Goal: Task Accomplishment & Management: Use online tool/utility

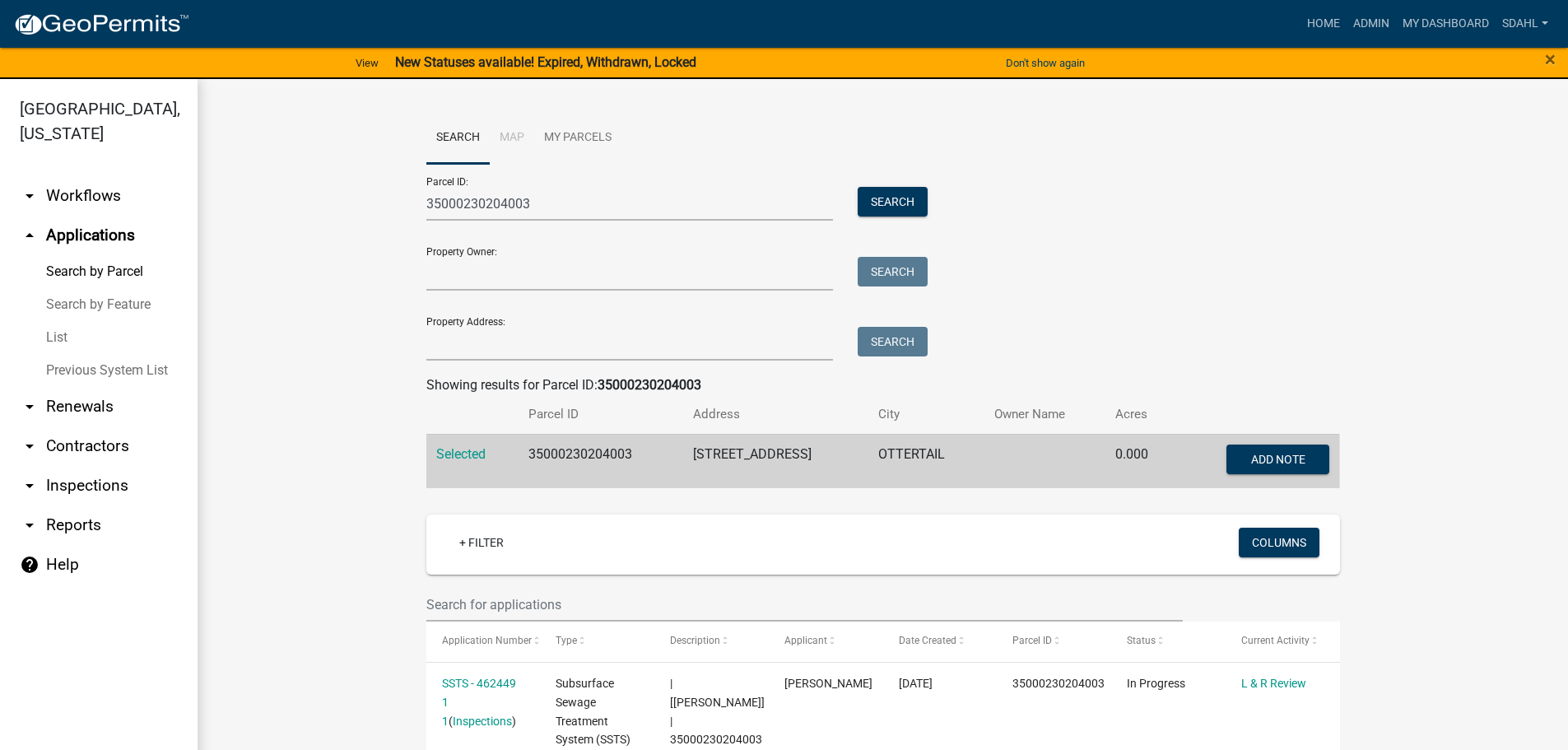
scroll to position [329, 0]
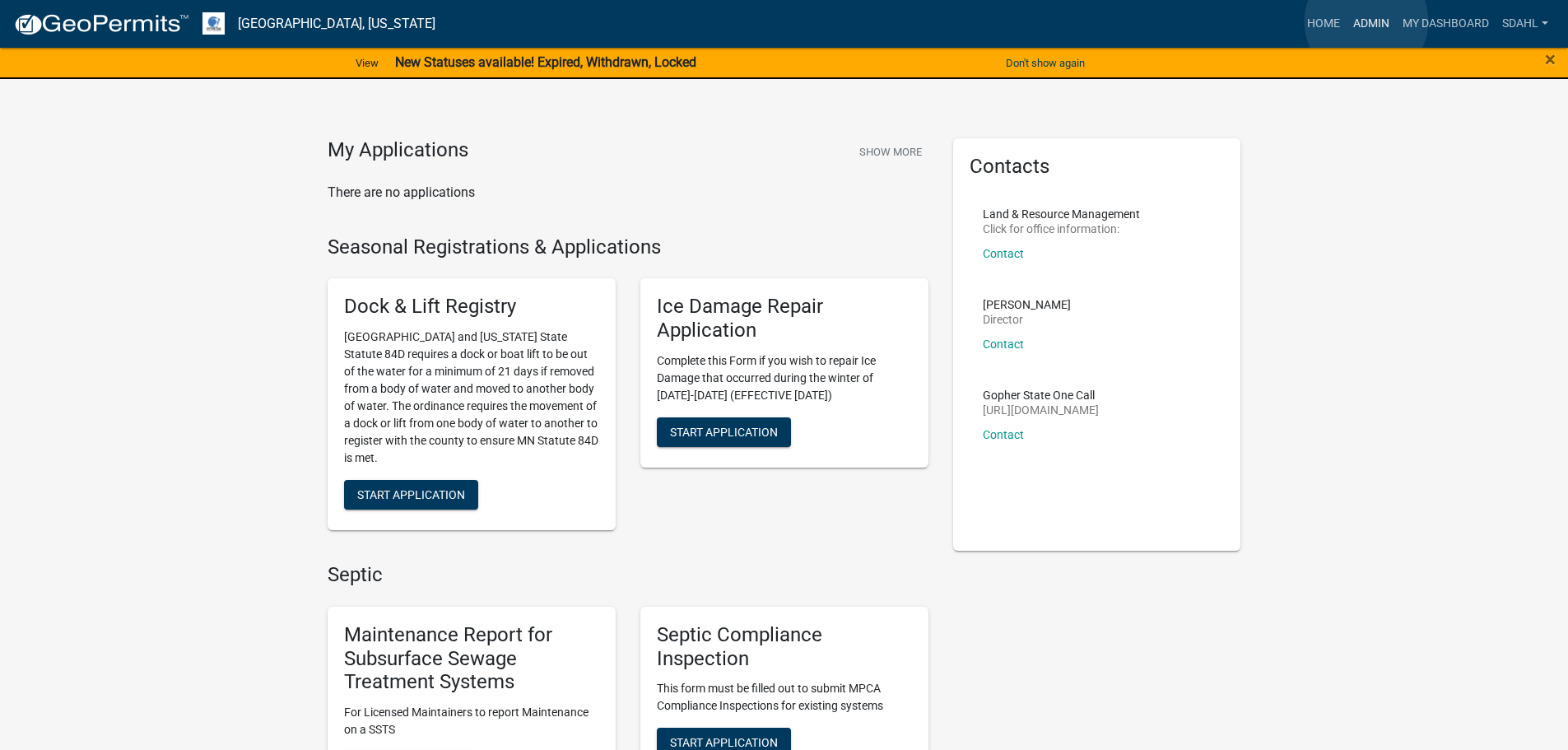
click at [1366, 21] on link "Admin" at bounding box center [1370, 23] width 49 height 31
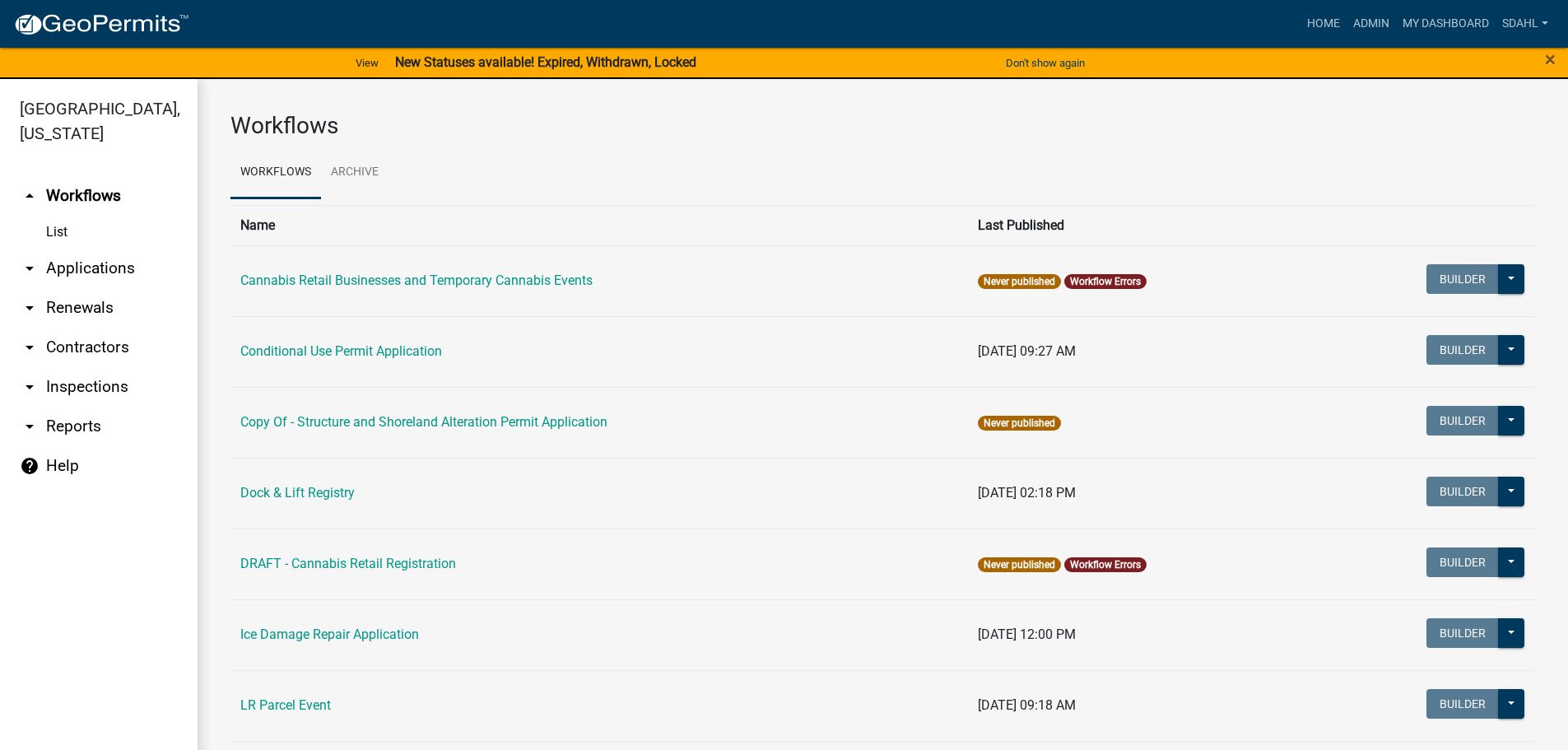
click at [110, 260] on link "arrow_drop_down Applications" at bounding box center [99, 267] width 198 height 40
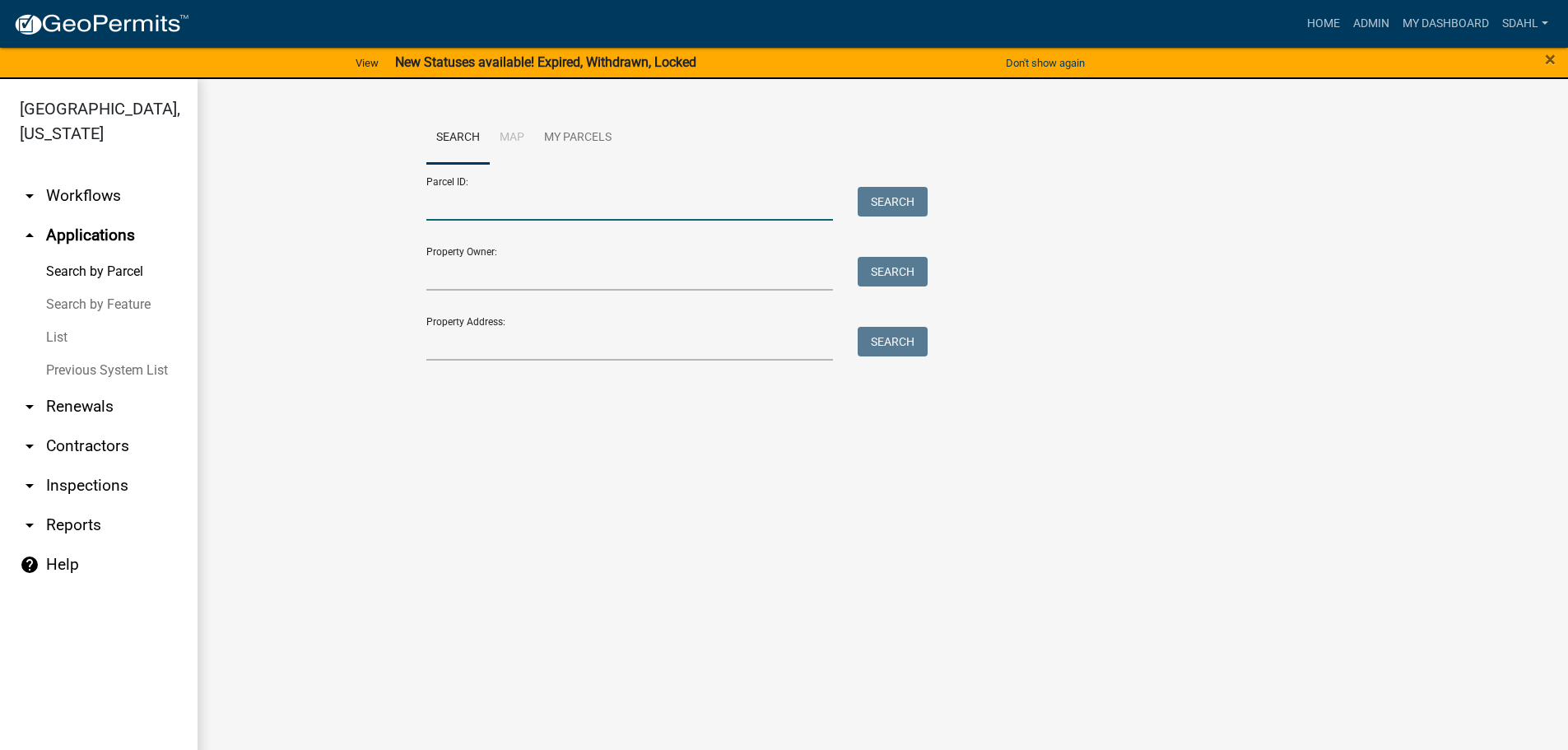
click at [673, 194] on input "Parcel ID:" at bounding box center [630, 203] width 407 height 34
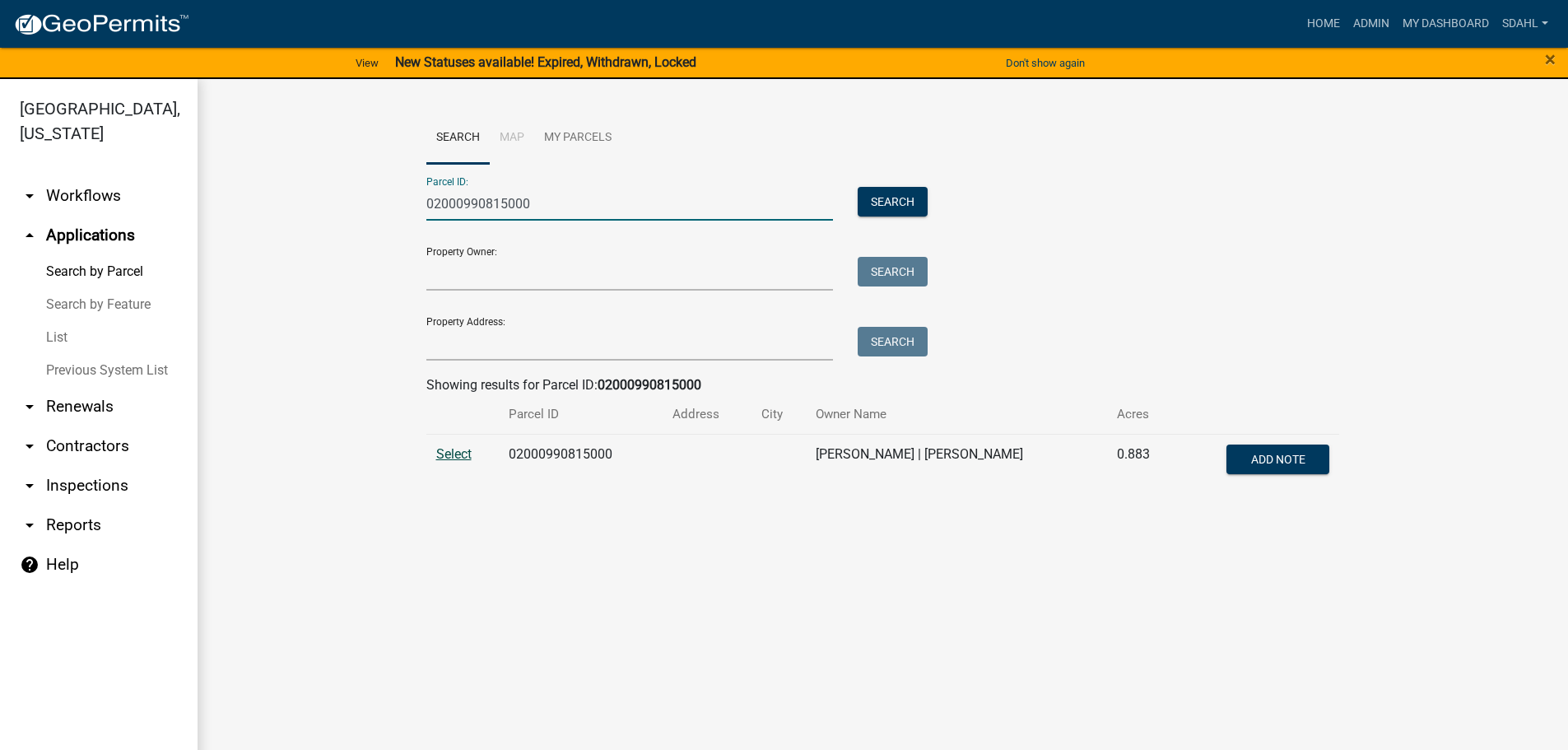
type input "02000990815000"
click at [451, 453] on span "Select" at bounding box center [454, 453] width 36 height 16
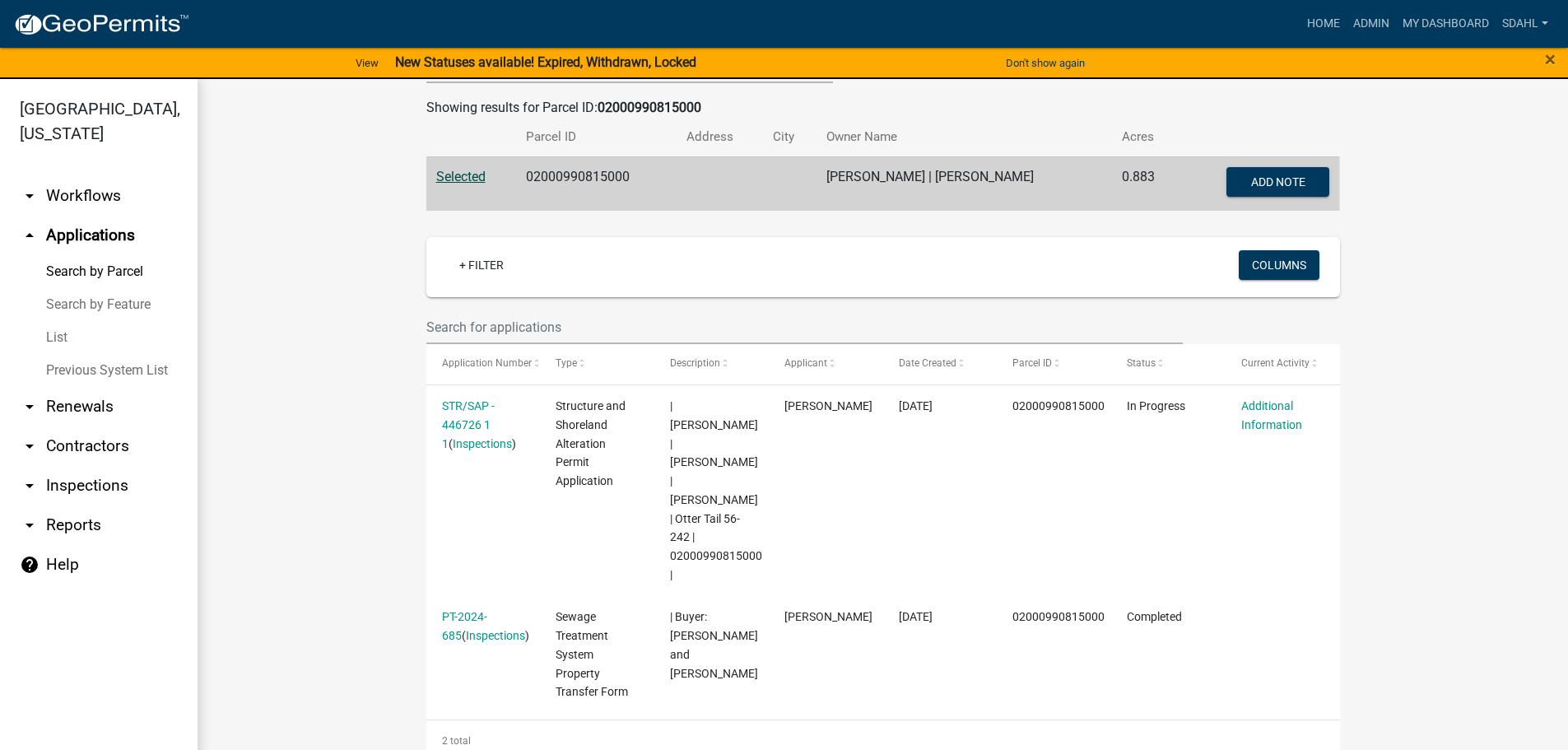
scroll to position [329, 0]
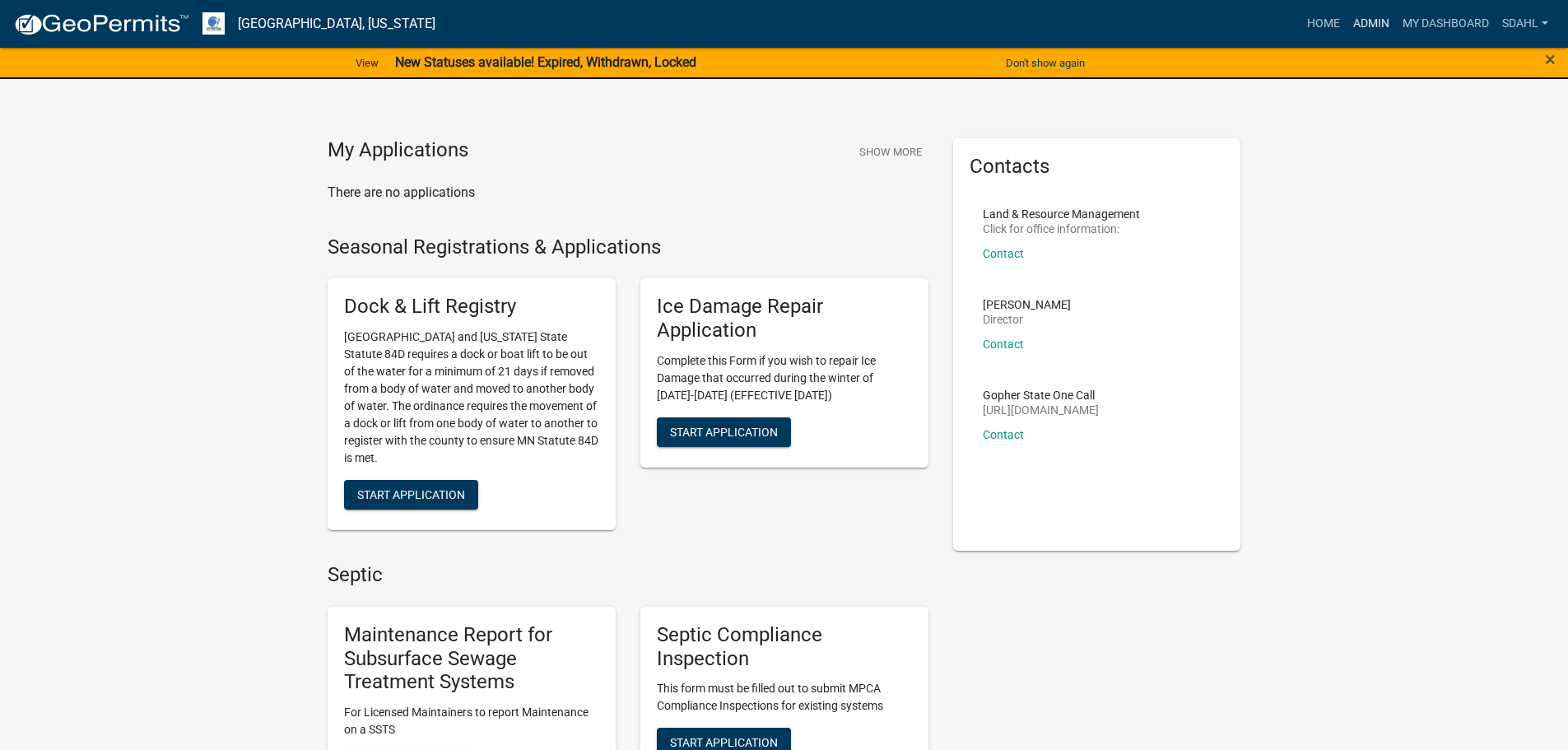
drag, startPoint x: 1365, startPoint y: 22, endPoint x: 1191, endPoint y: 103, distance: 191.9
click at [1364, 22] on link "Admin" at bounding box center [1370, 23] width 49 height 31
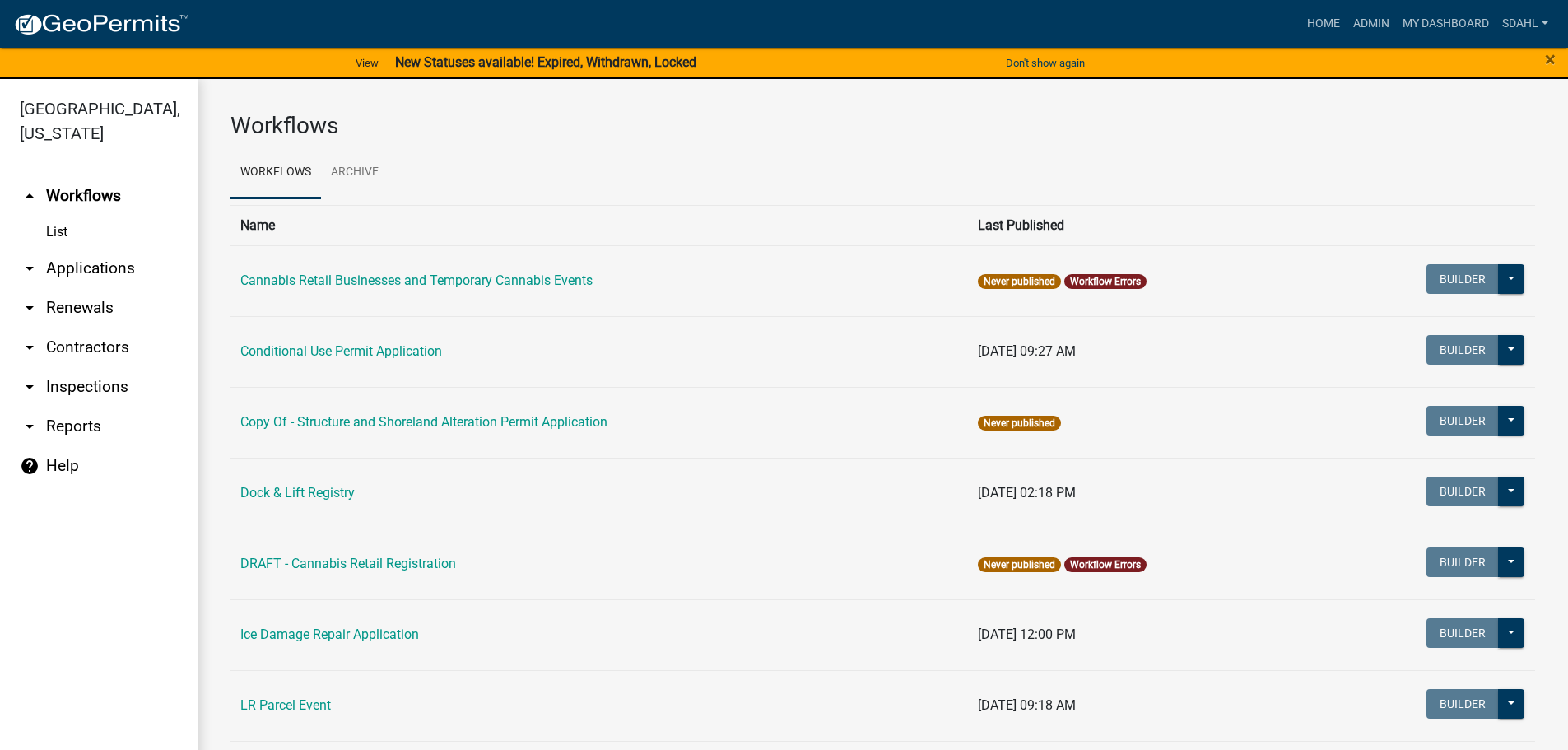
click at [78, 272] on link "arrow_drop_down Applications" at bounding box center [99, 267] width 198 height 40
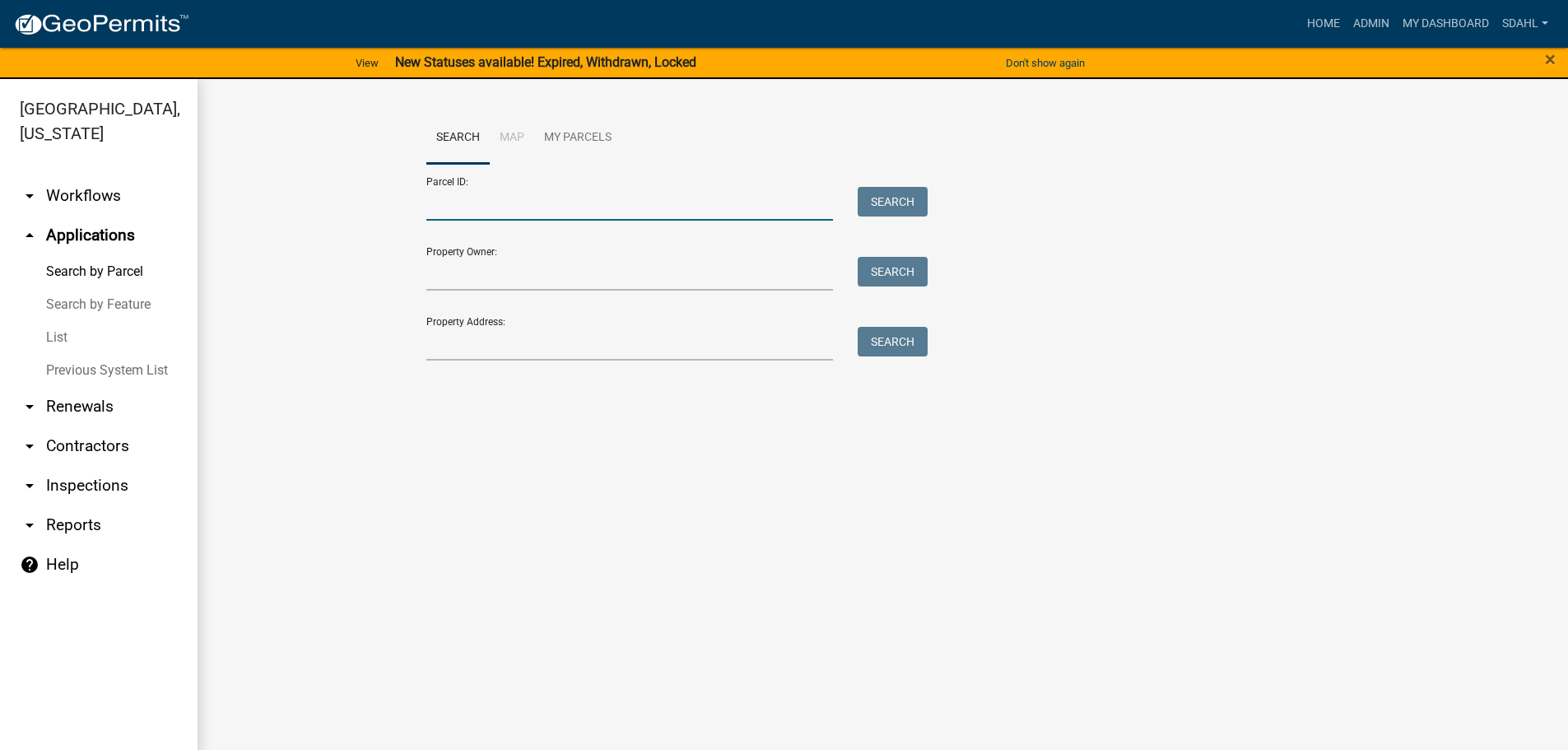
click at [519, 203] on input "Parcel ID:" at bounding box center [630, 203] width 407 height 34
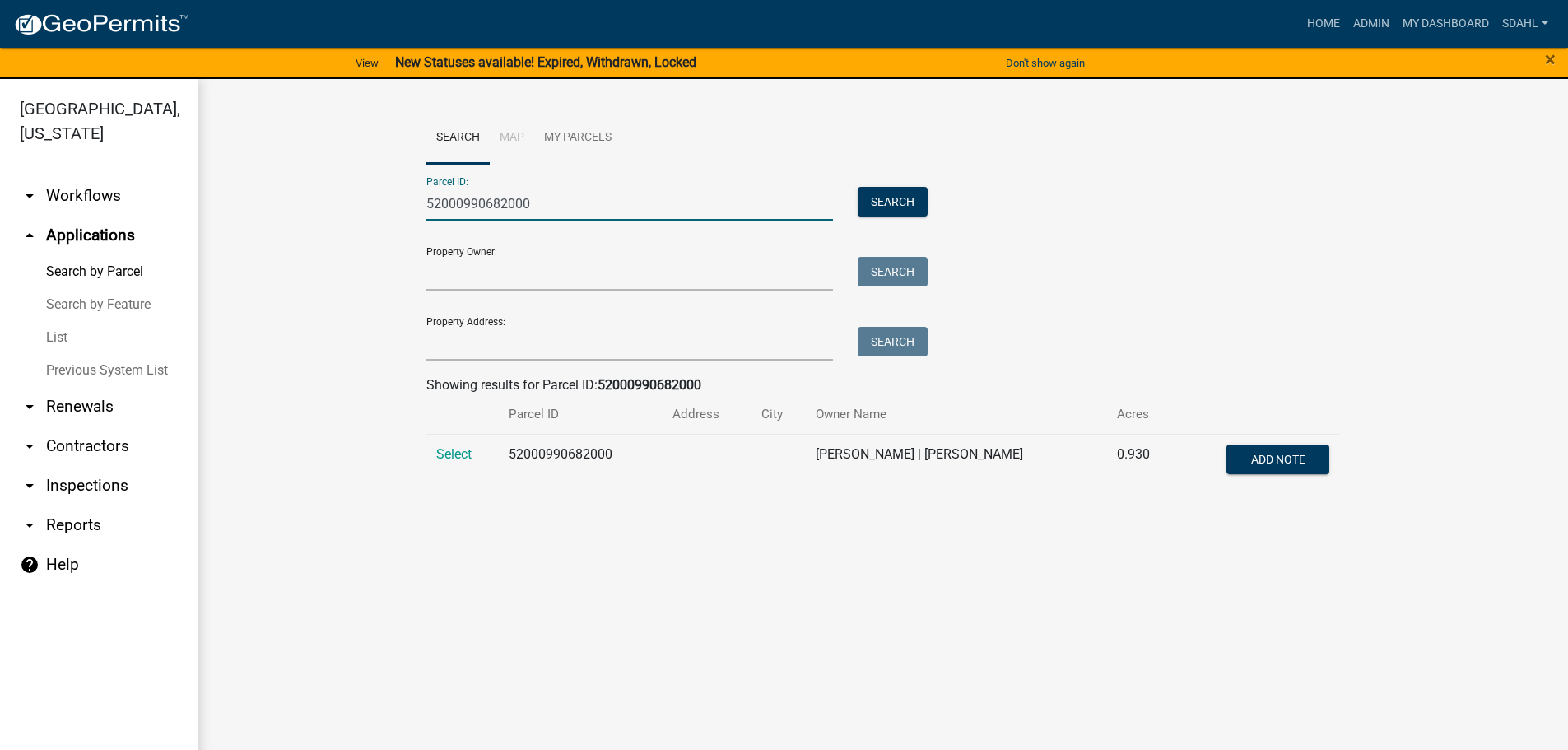
type input "52000990682000"
click at [550, 456] on td "52000990682000" at bounding box center [580, 461] width 164 height 54
copy td "52000990682000"
click at [458, 455] on span "Select" at bounding box center [454, 453] width 36 height 16
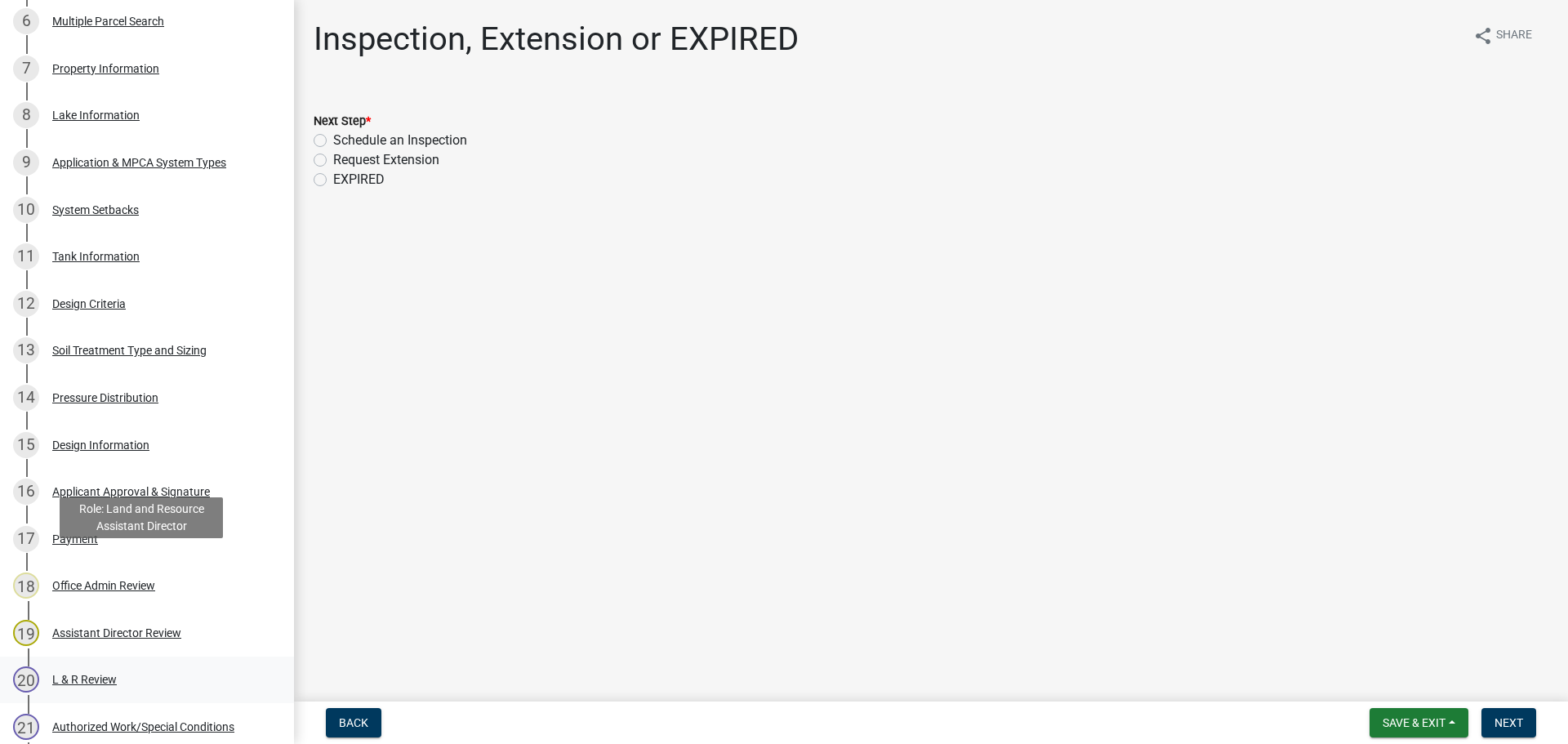
scroll to position [653, 0]
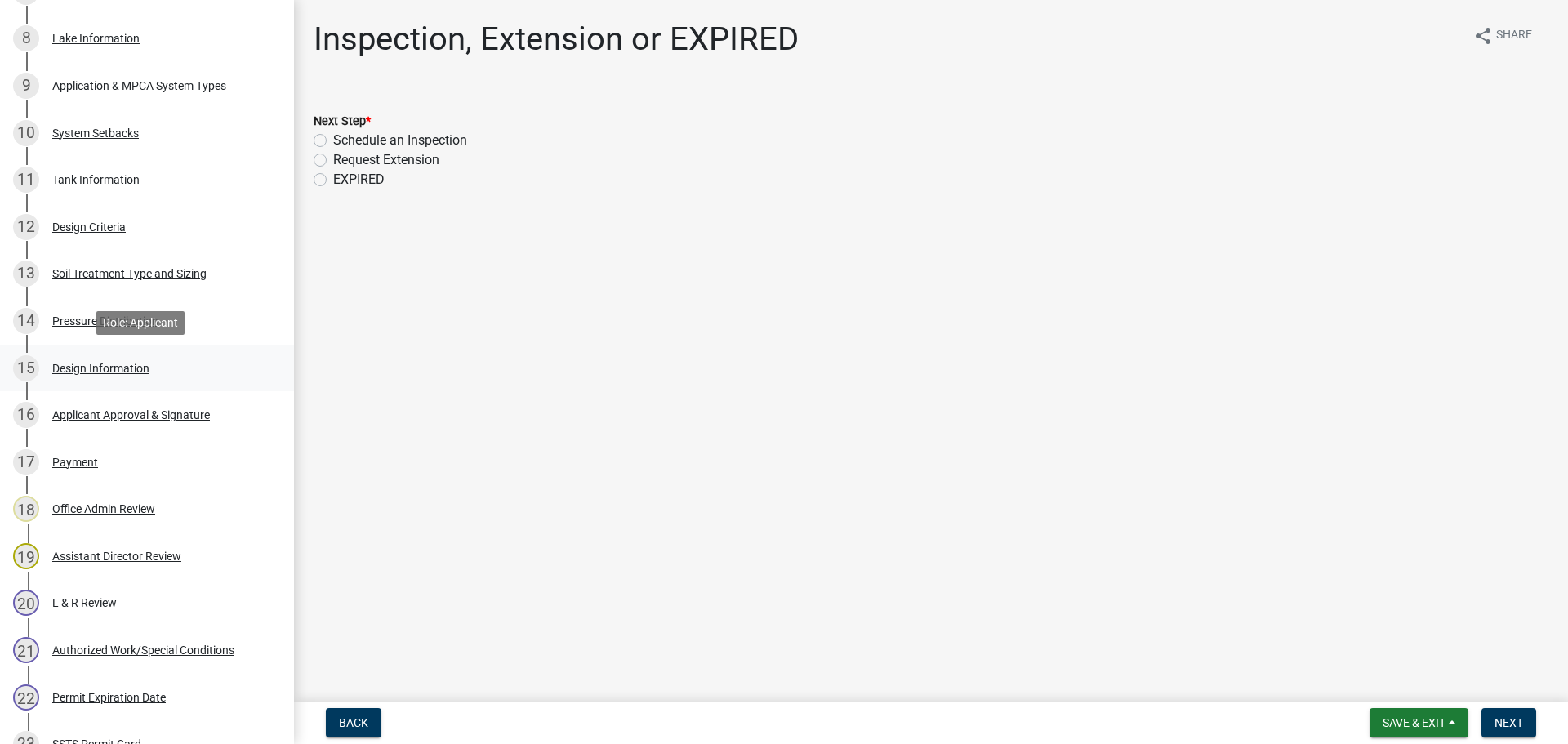
click at [125, 371] on div "Design Information" at bounding box center [100, 368] width 97 height 12
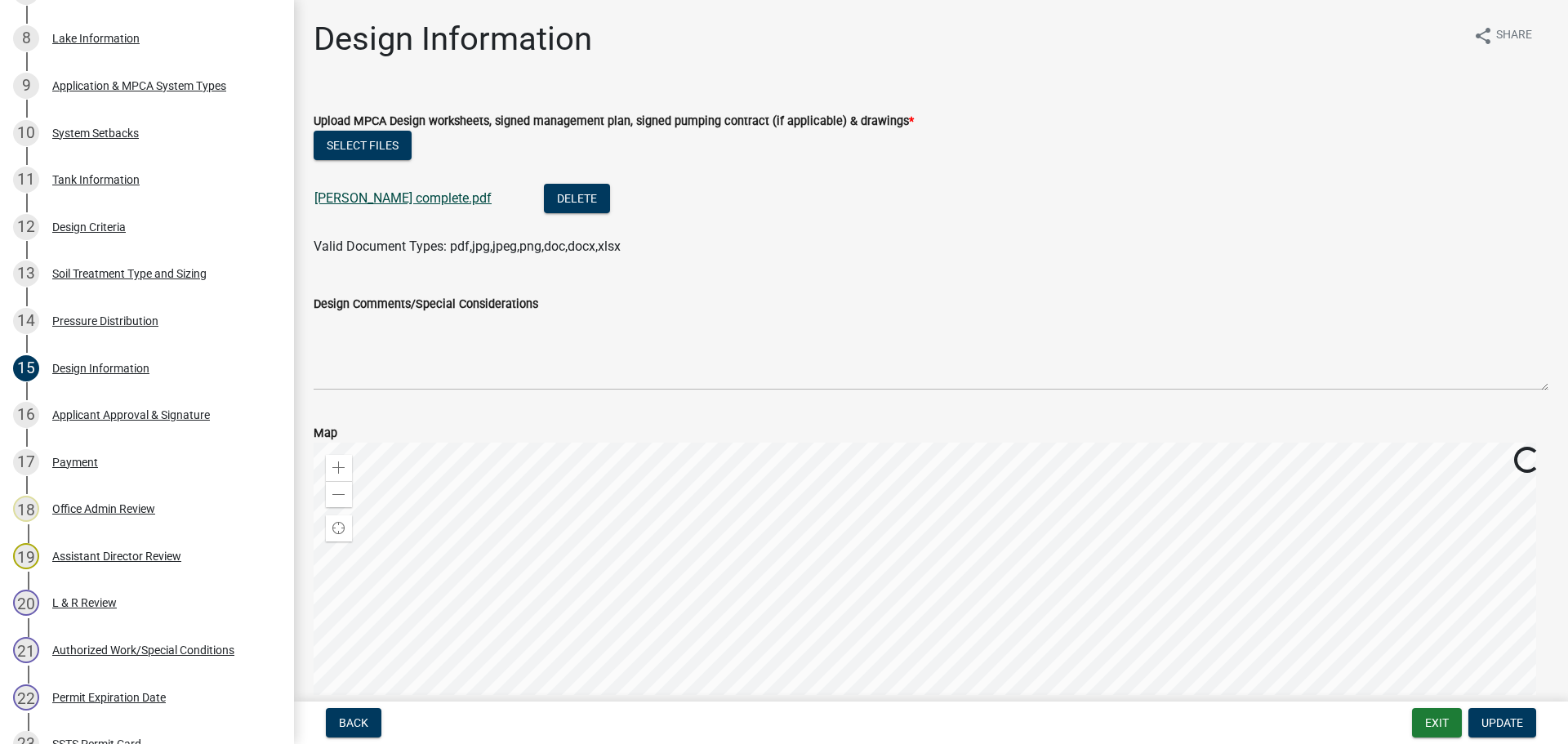
click at [400, 203] on link "Keiner complete.pdf" at bounding box center [403, 198] width 177 height 15
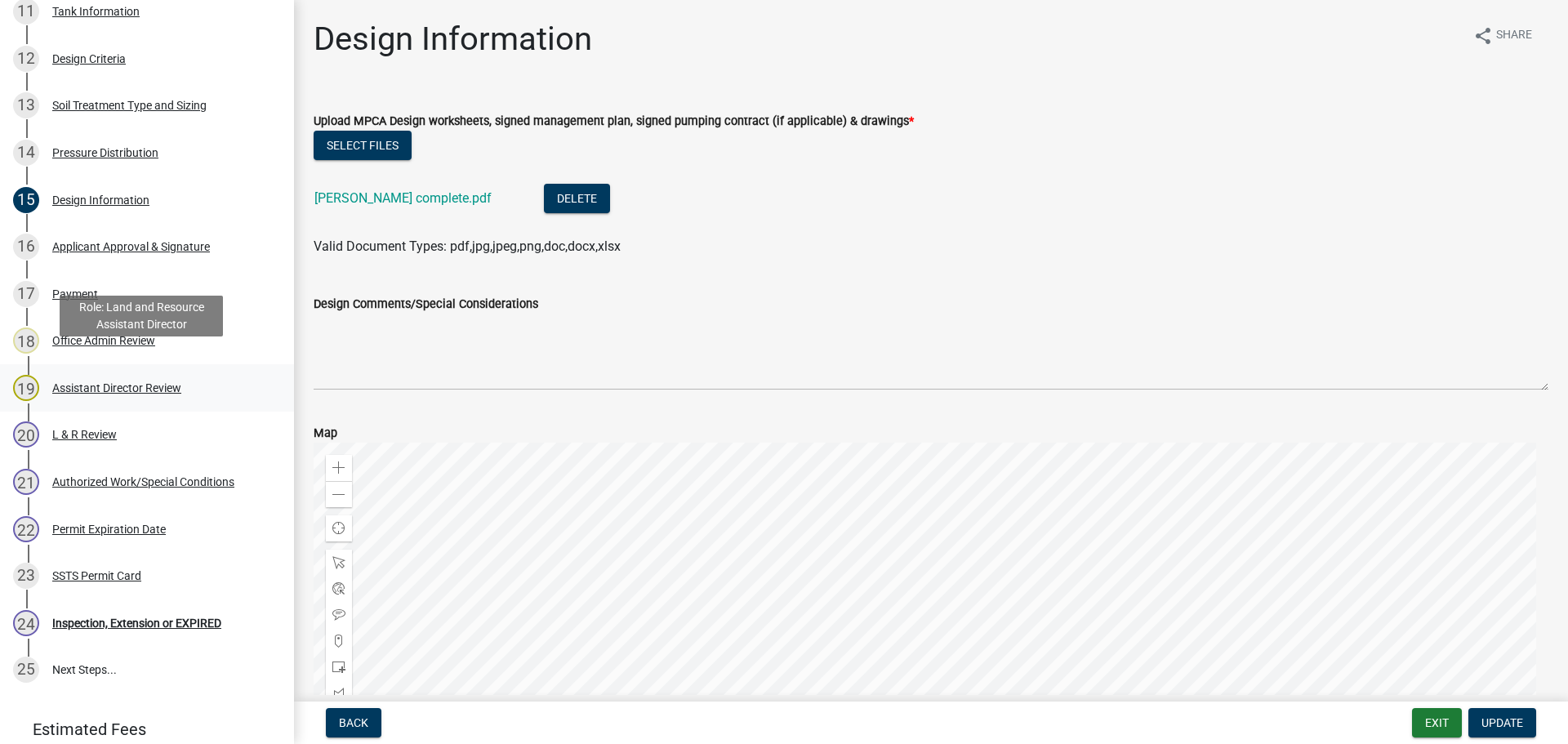
scroll to position [923, 0]
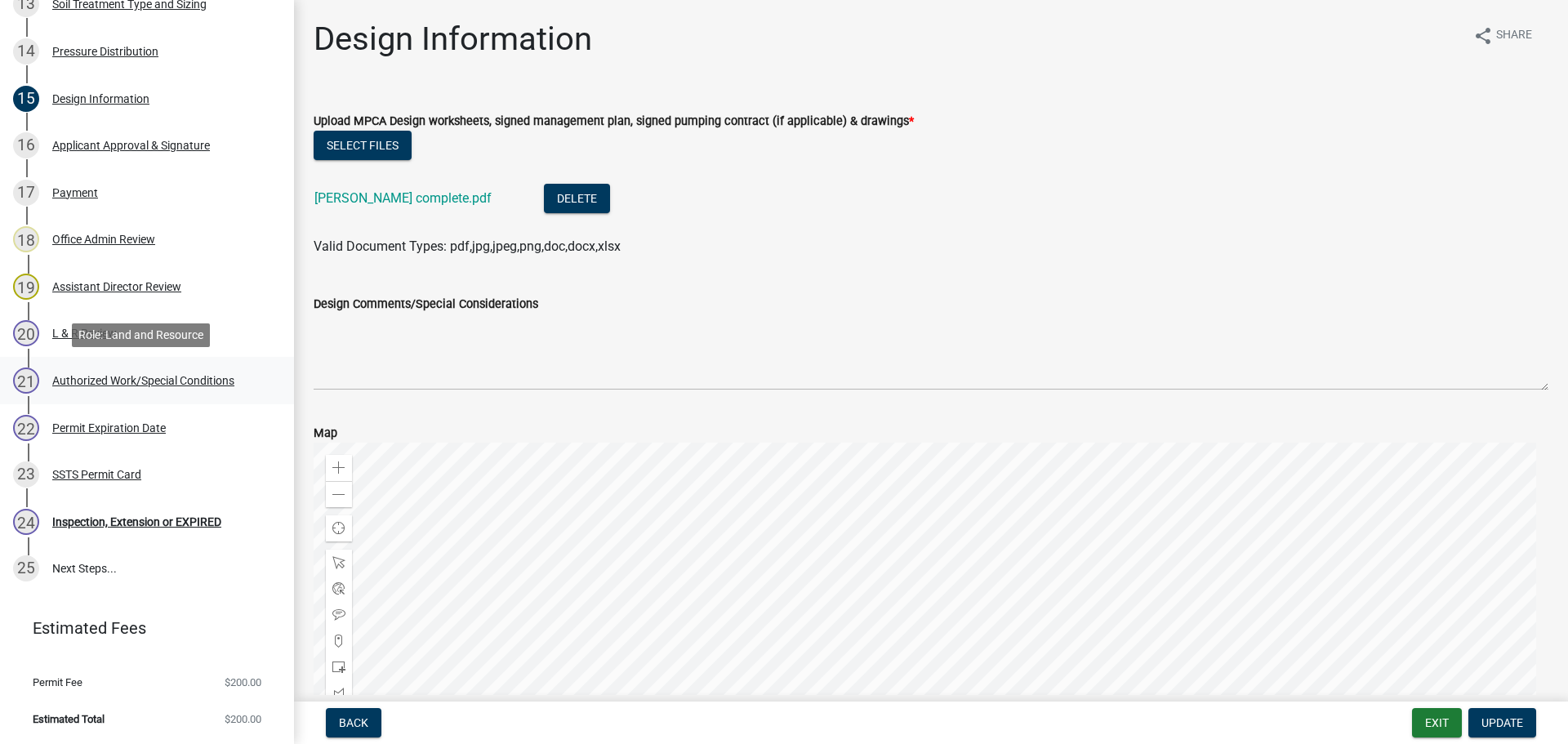
click at [109, 376] on div "Authorized Work/Special Conditions" at bounding box center [142, 381] width 182 height 12
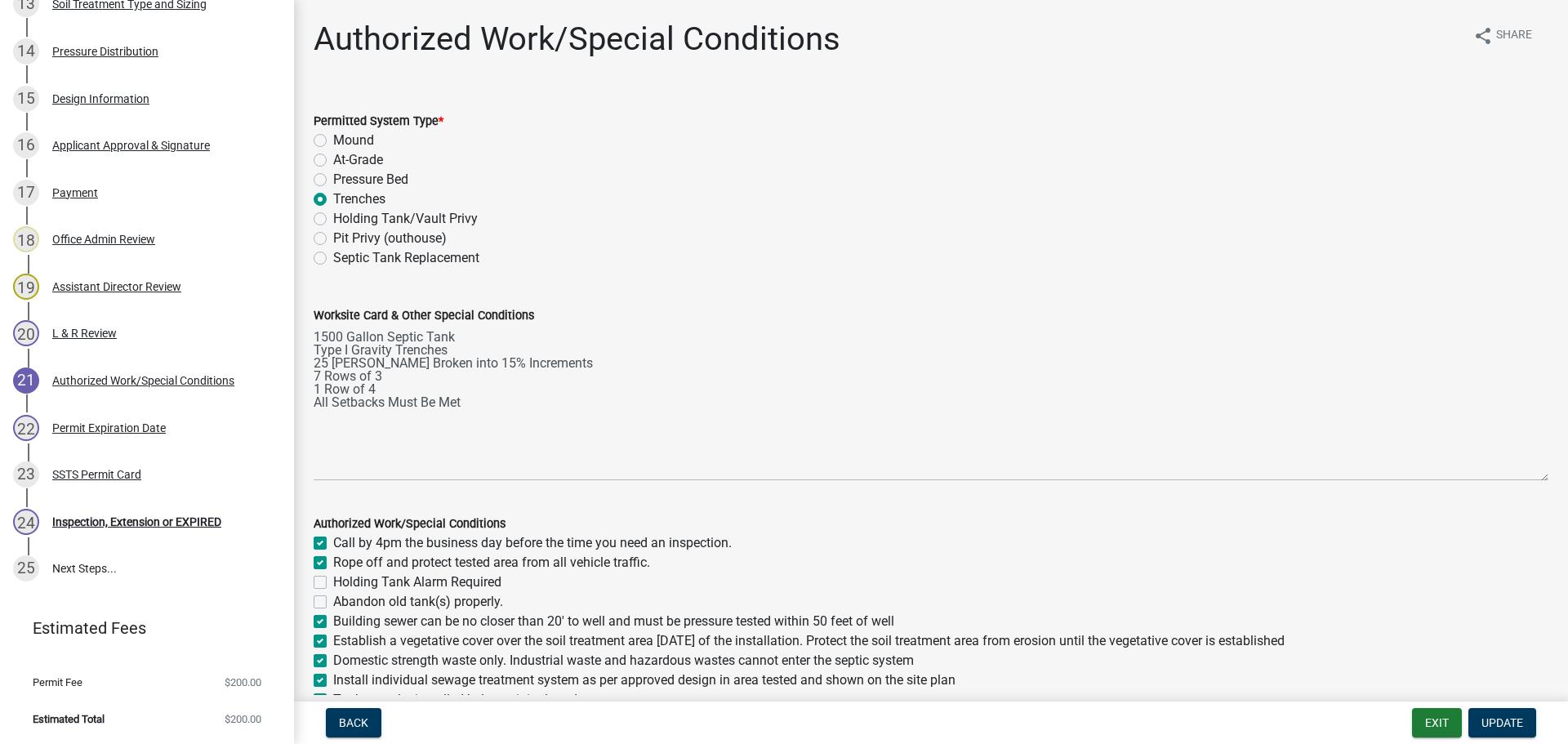
drag, startPoint x: 1527, startPoint y: 400, endPoint x: 1523, endPoint y: 480, distance: 80.1
click at [1523, 480] on textarea "1500 Gallon Septic Tank Type I Gravity Trenches 25 HC Chambers Broken into 15% …" at bounding box center [931, 403] width 1234 height 156
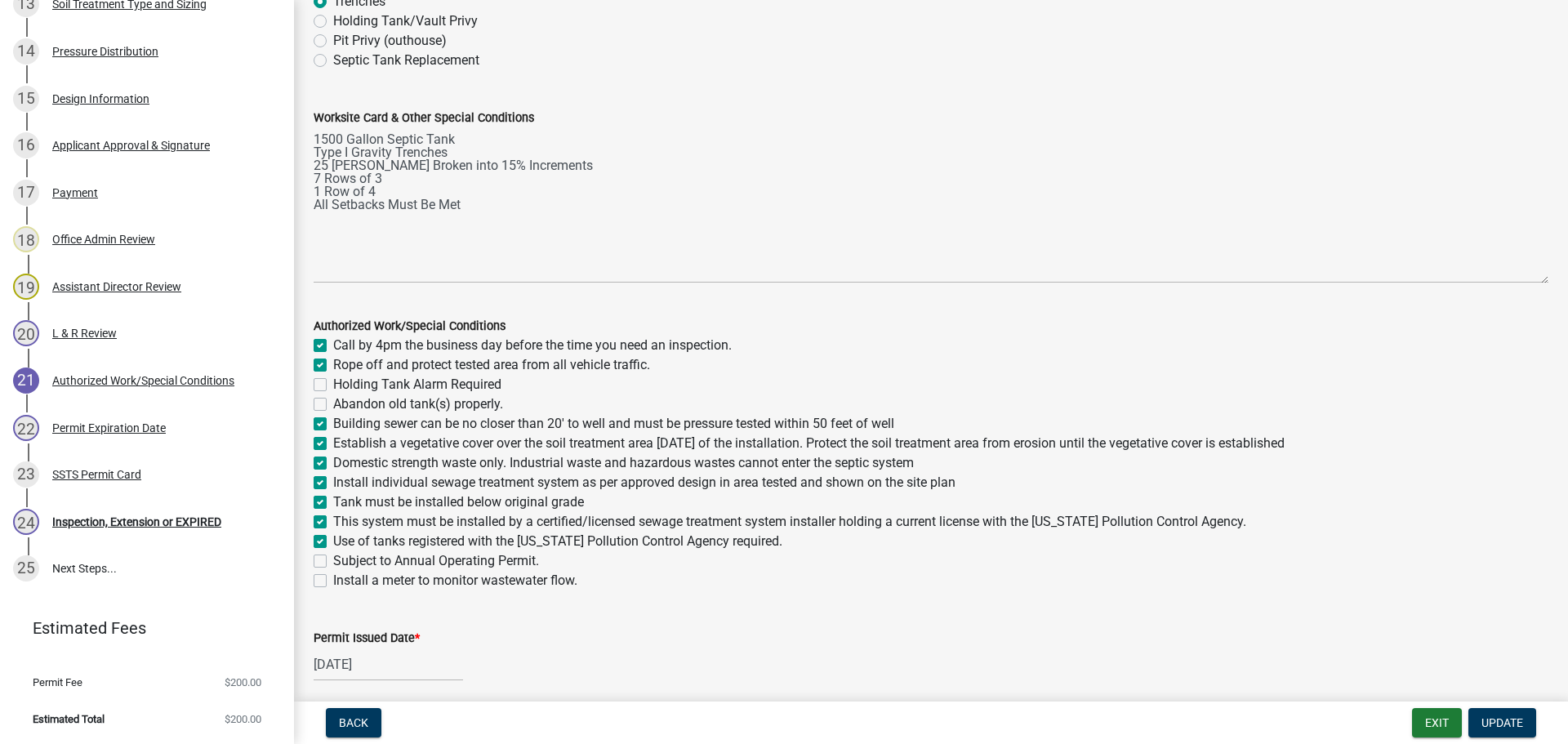
scroll to position [245, 0]
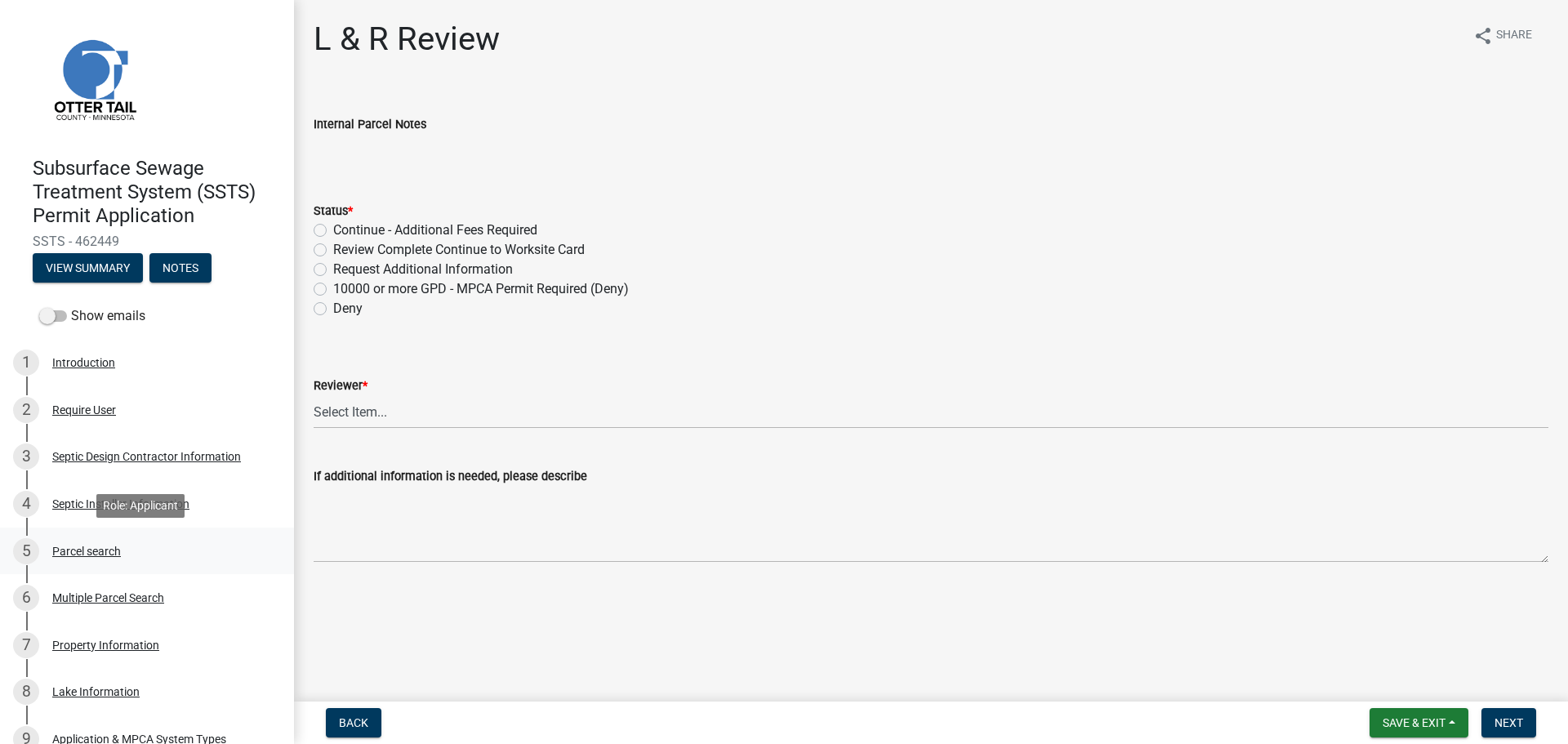
click at [91, 550] on div "Parcel search" at bounding box center [86, 551] width 68 height 12
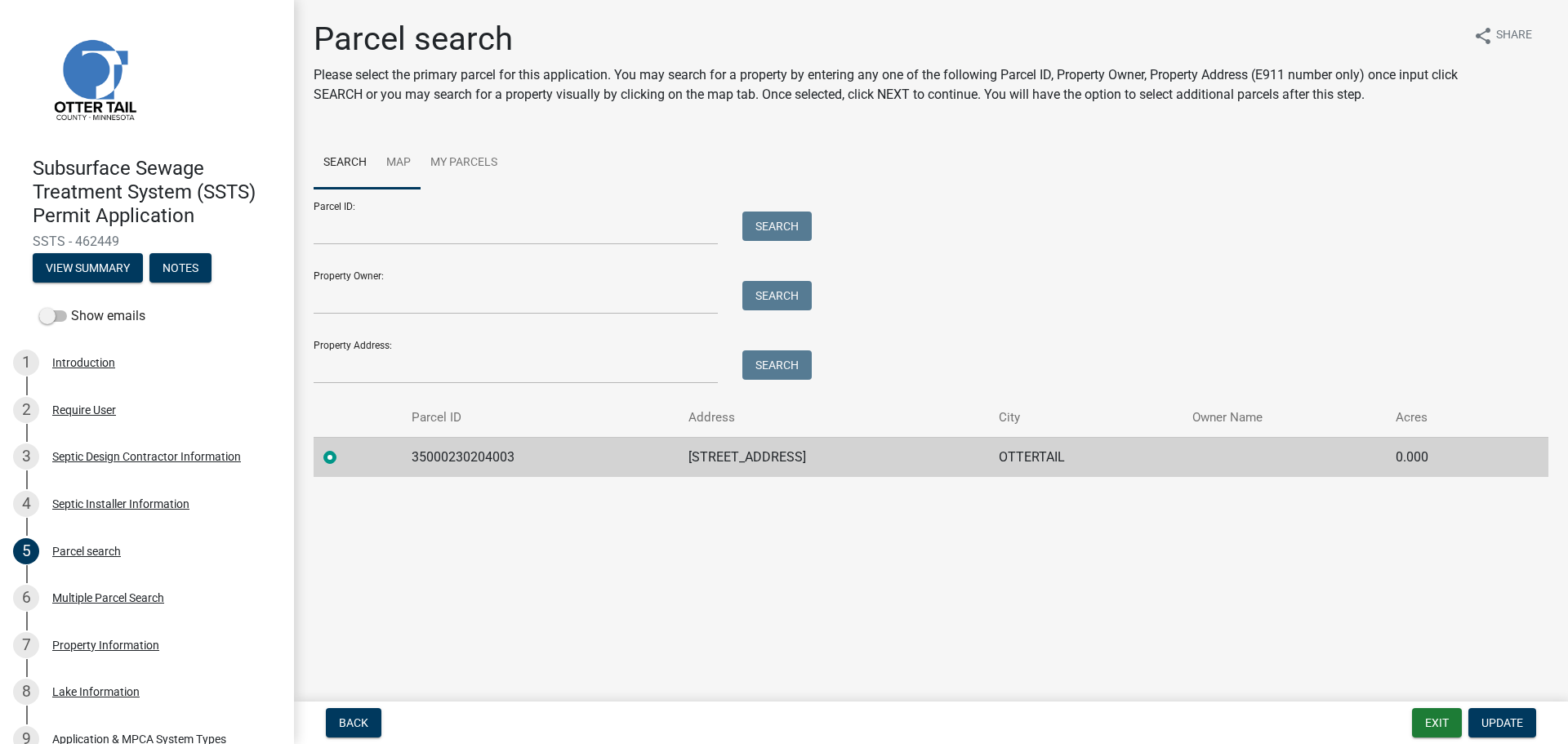
click at [387, 157] on link "Map" at bounding box center [399, 163] width 44 height 52
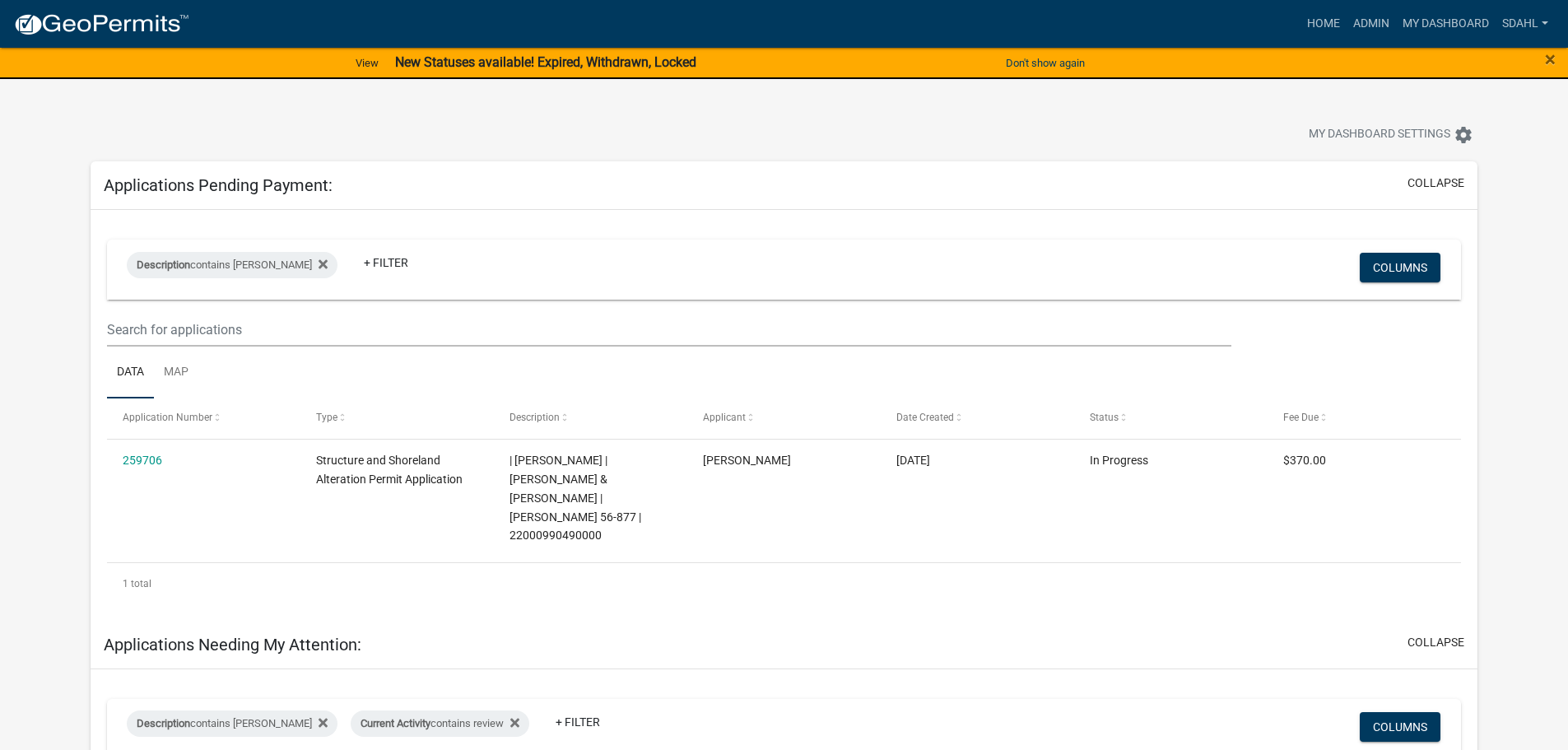
select select "3: 100"
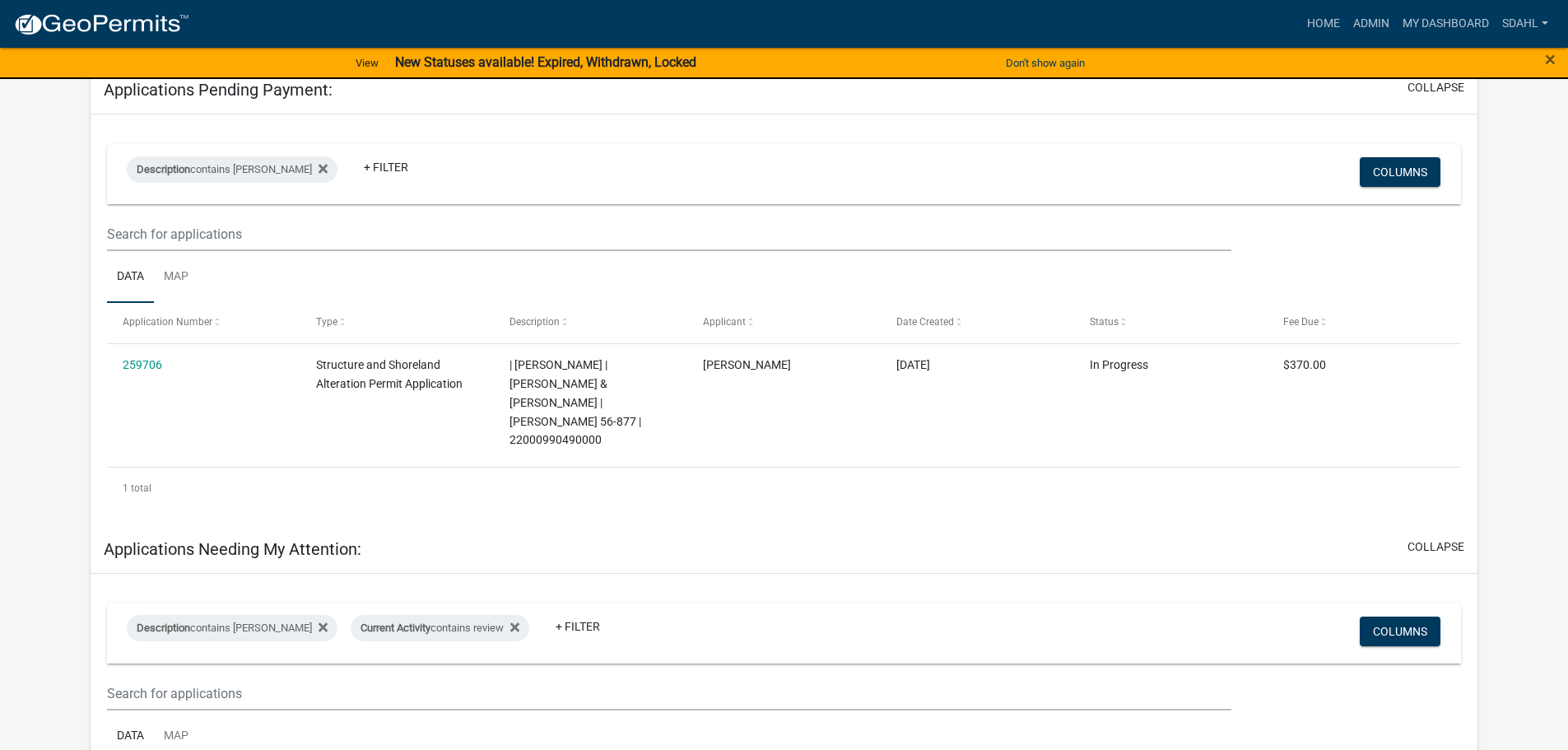
scroll to position [82, 0]
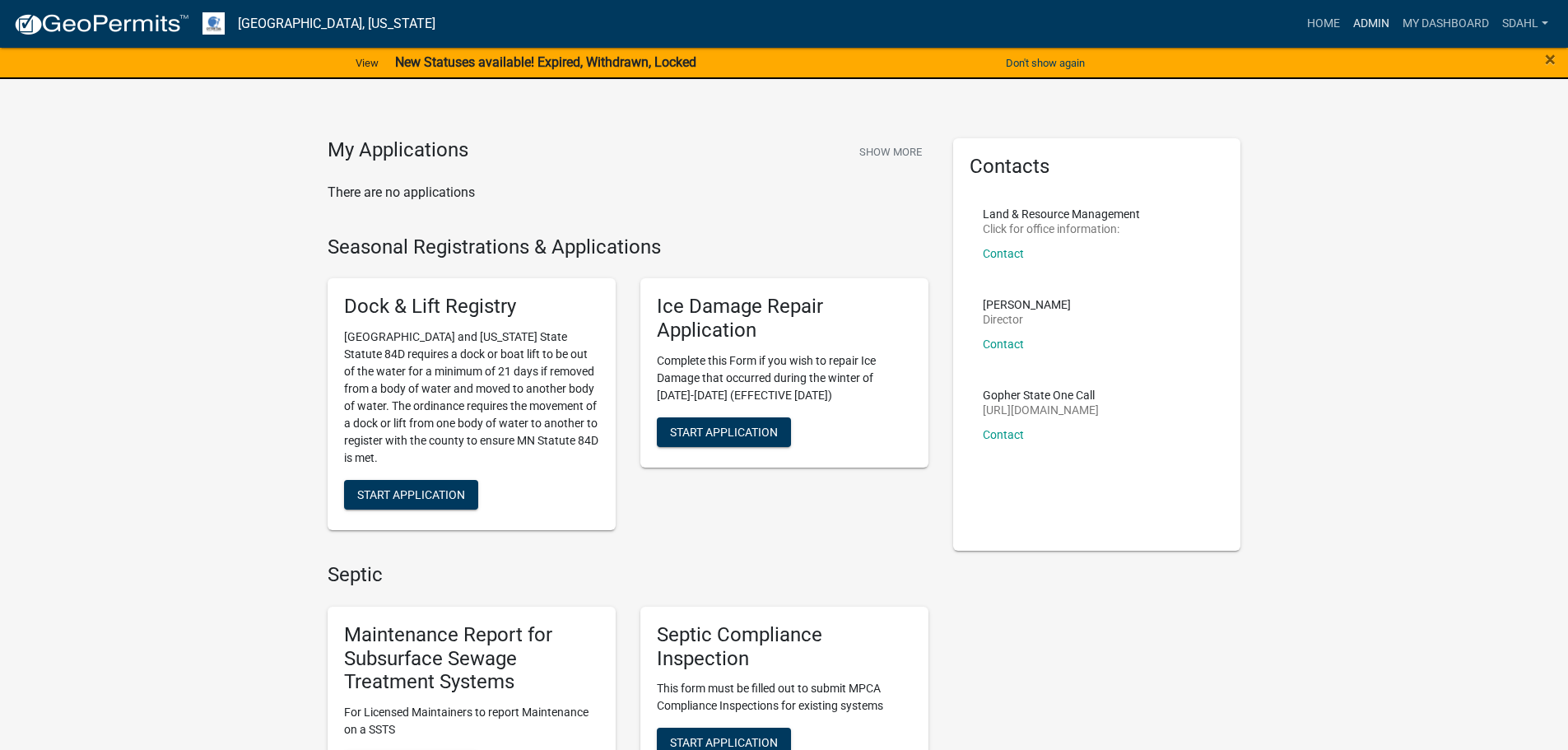
click at [1372, 28] on link "Admin" at bounding box center [1370, 23] width 49 height 31
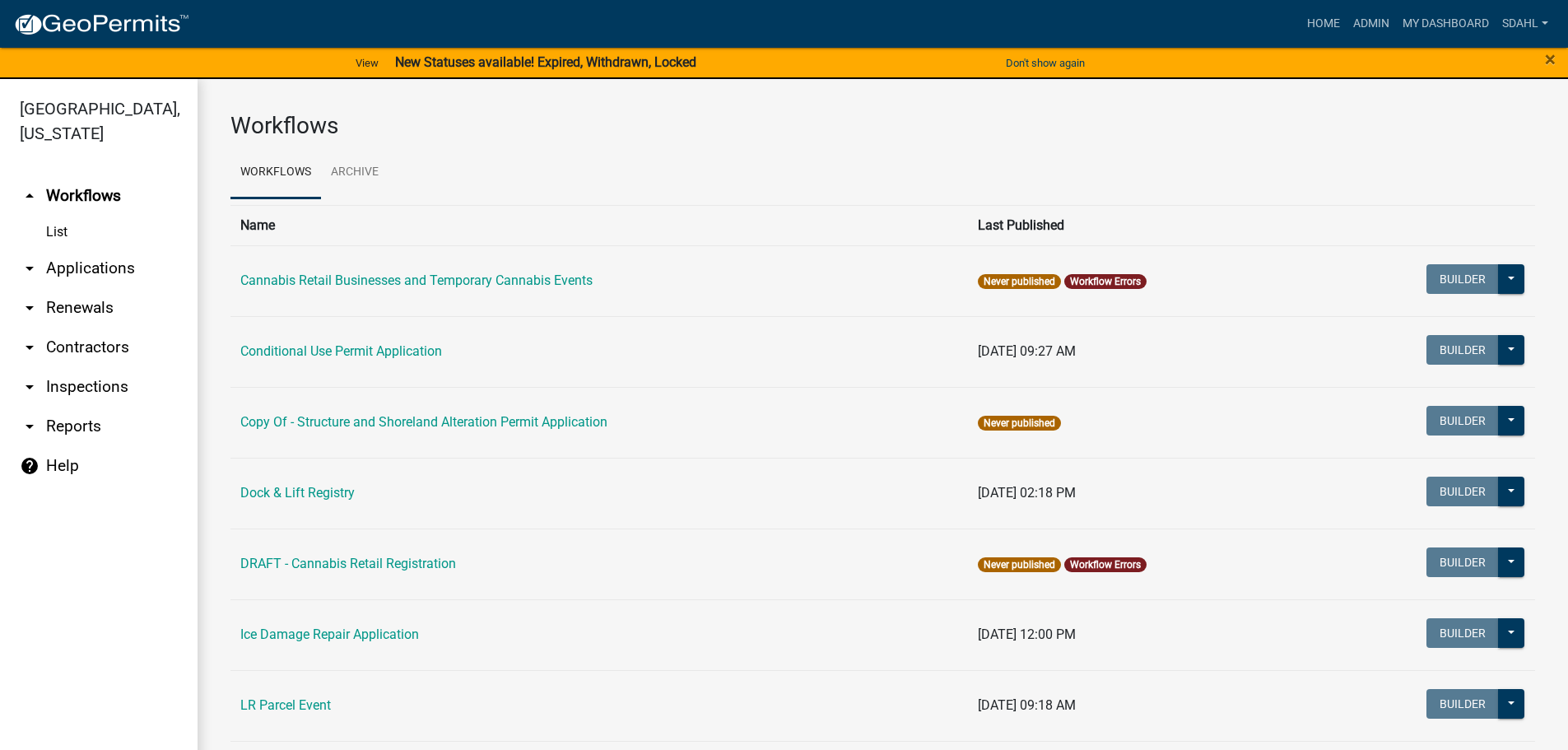
click at [123, 270] on link "arrow_drop_down Applications" at bounding box center [99, 267] width 198 height 40
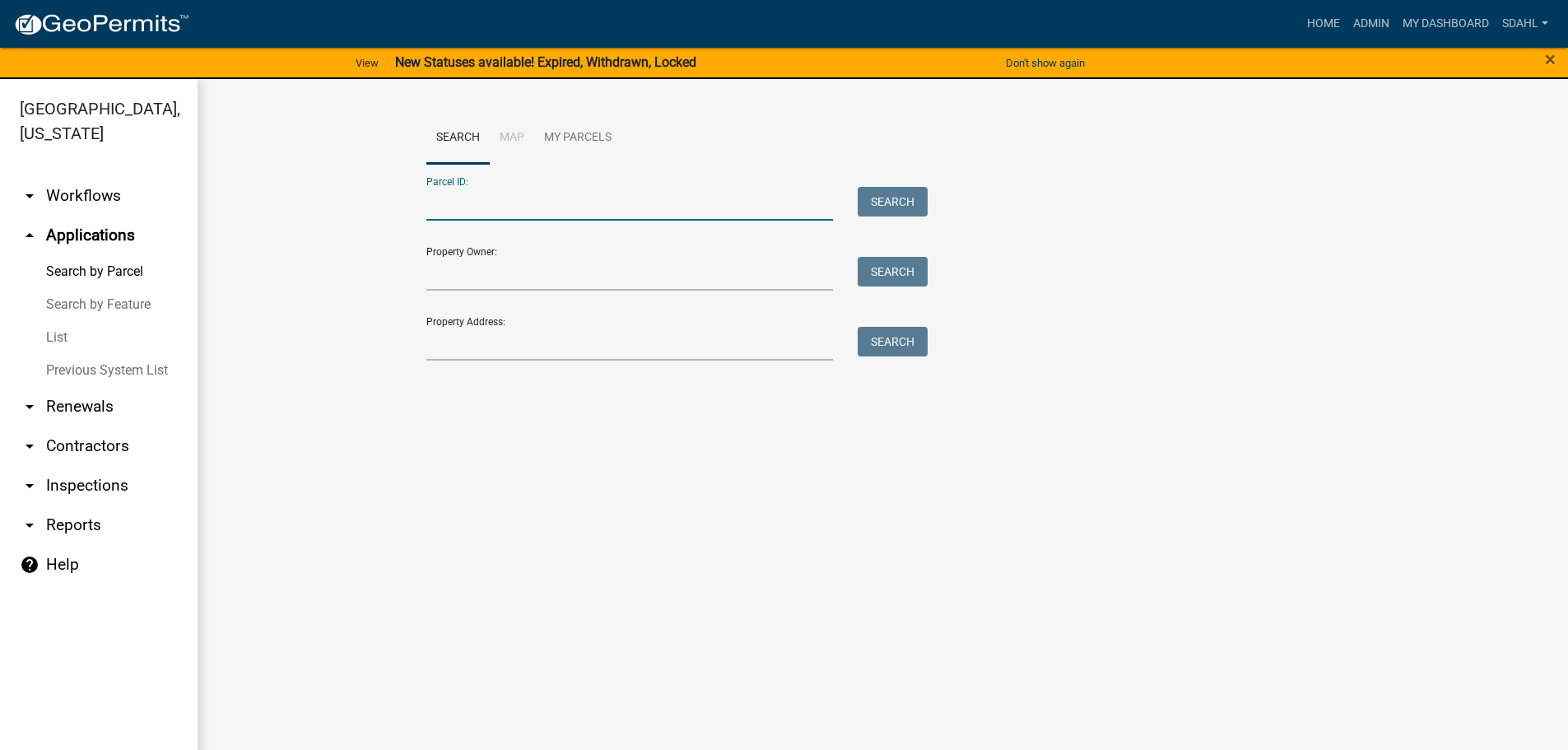
click at [503, 190] on input "Parcel ID:" at bounding box center [630, 203] width 407 height 34
paste input "51000220165001"
type input "51000220165001"
click at [892, 195] on button "Search" at bounding box center [893, 202] width 70 height 30
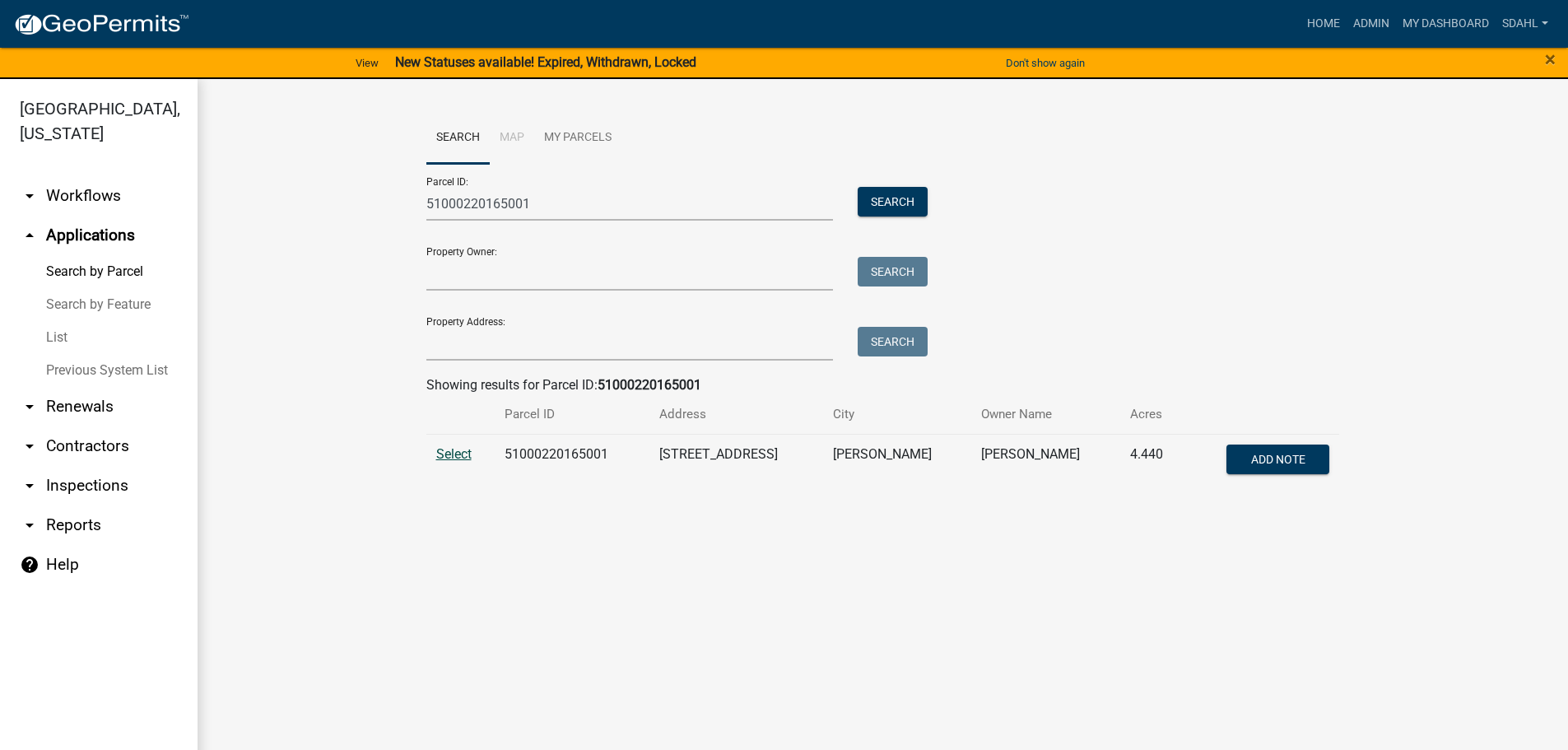
click at [447, 455] on span "Select" at bounding box center [454, 453] width 36 height 16
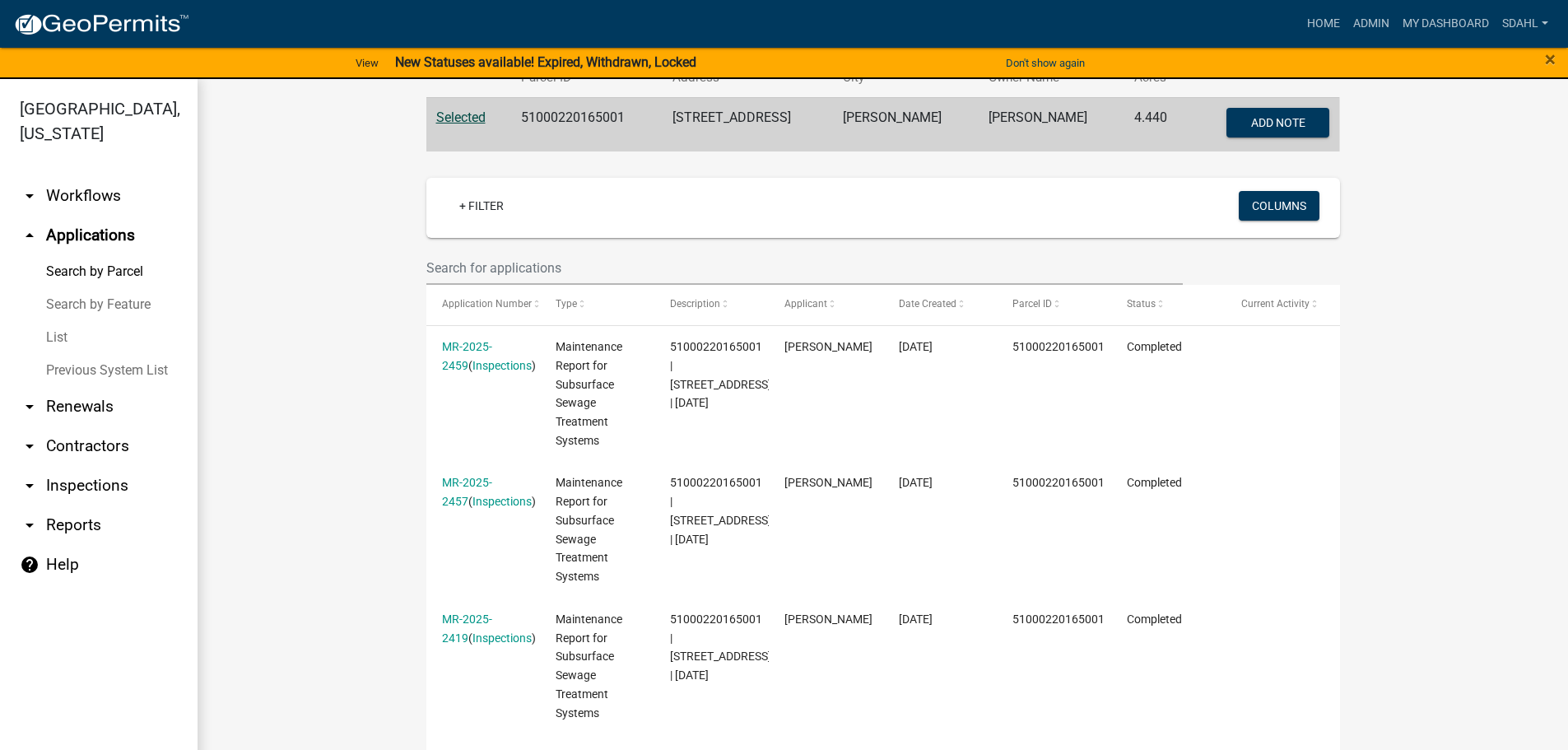
scroll to position [329, 0]
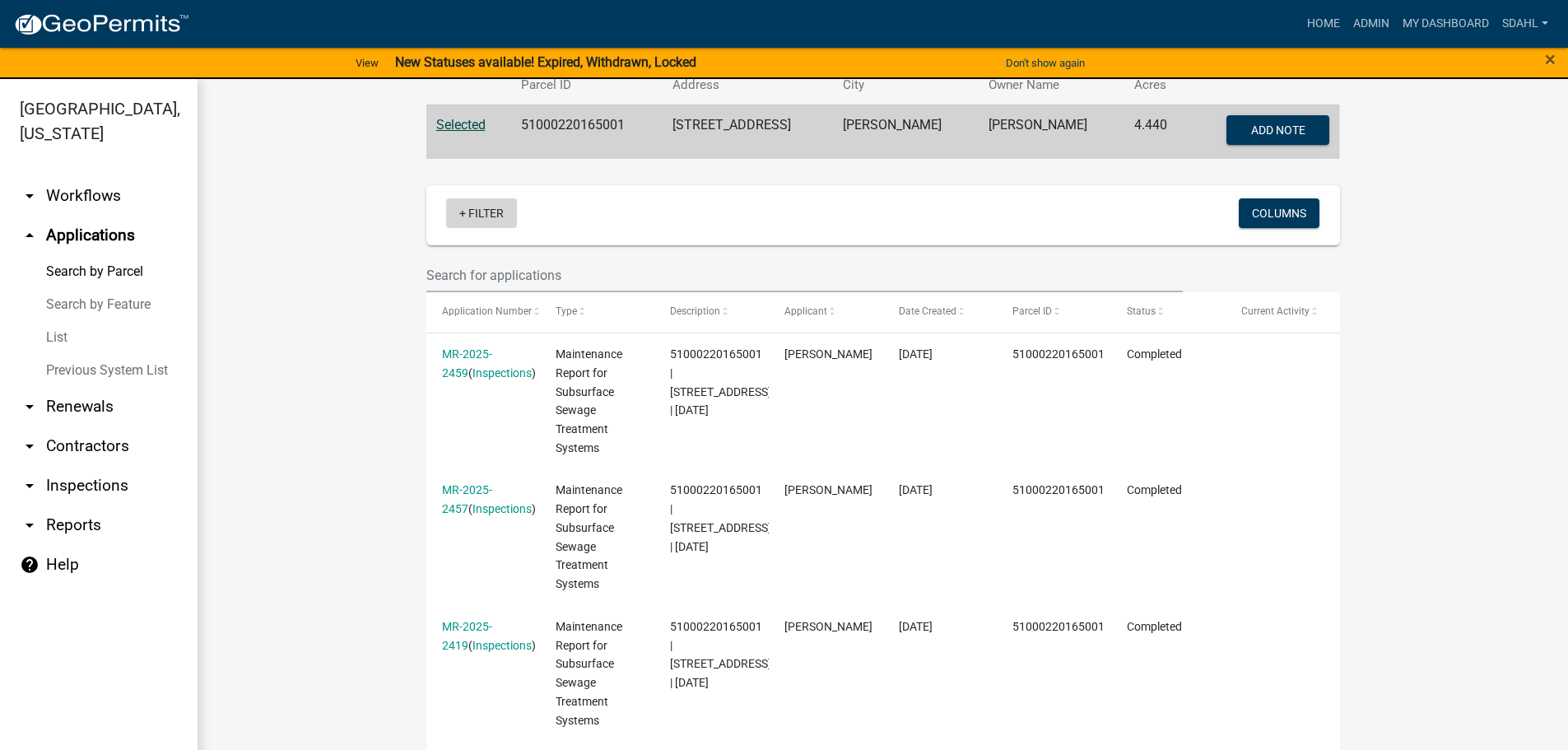
click at [459, 216] on link "+ Filter" at bounding box center [481, 213] width 71 height 30
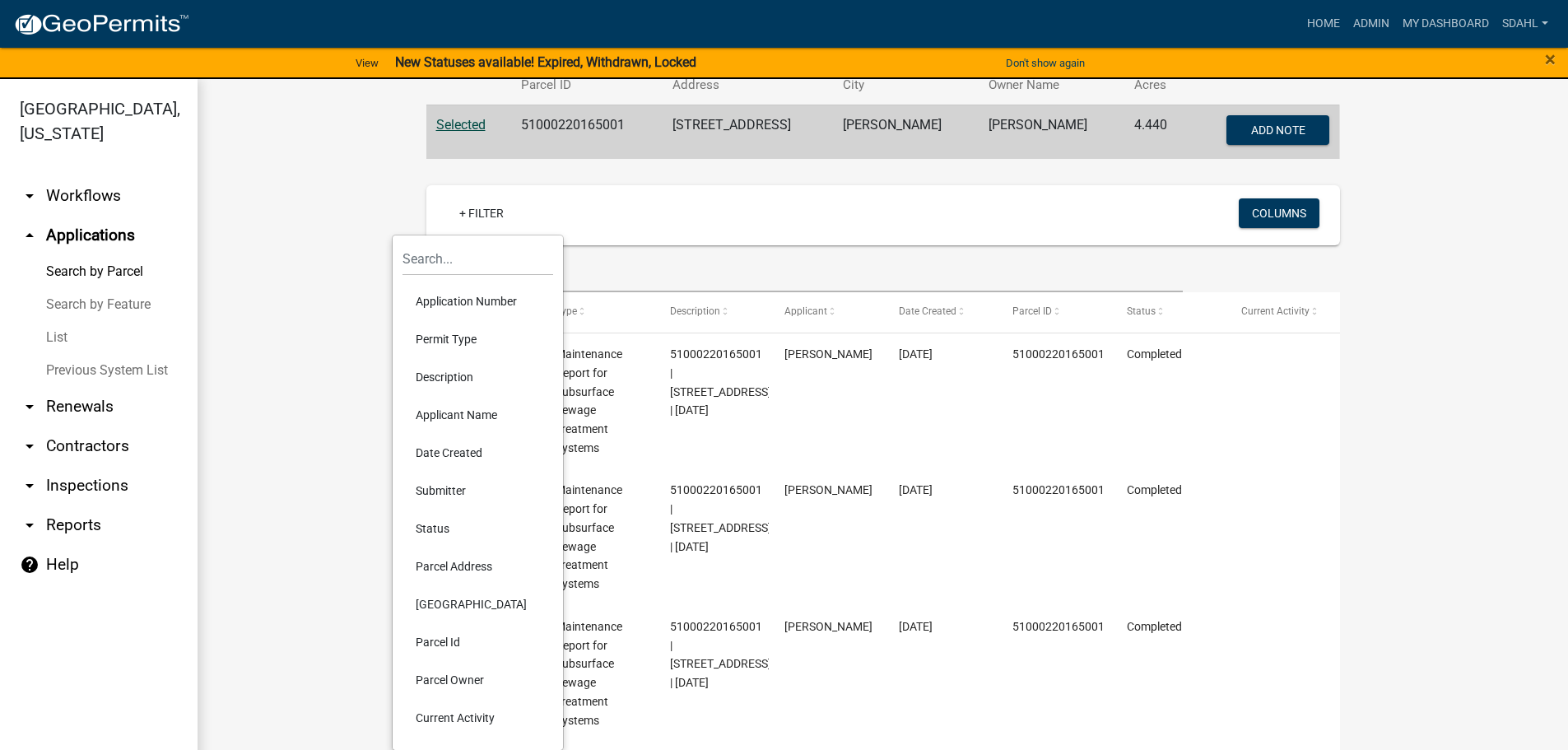
click at [592, 196] on div "+ Filter Columns" at bounding box center [883, 215] width 898 height 60
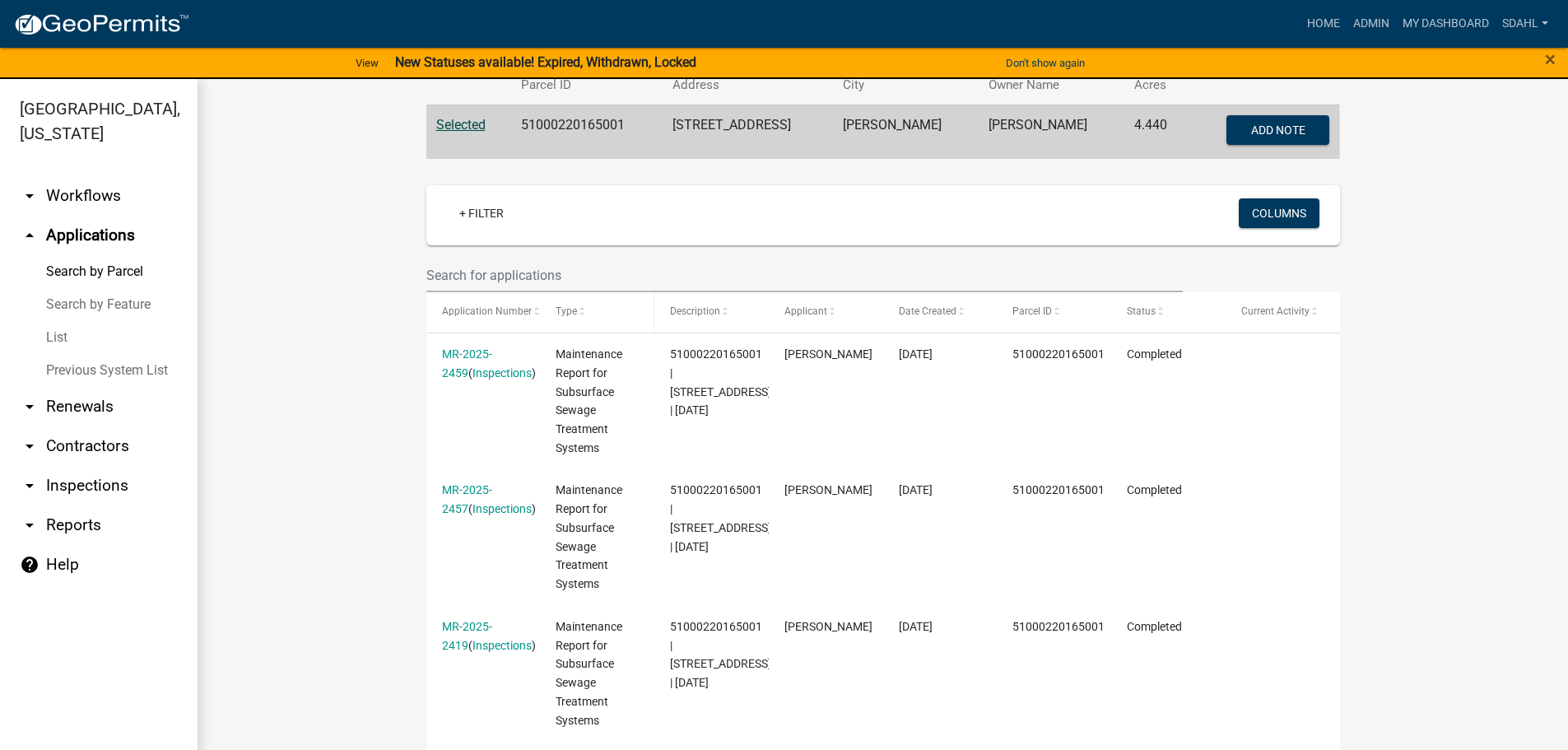
click at [577, 312] on span at bounding box center [581, 312] width 10 height 12
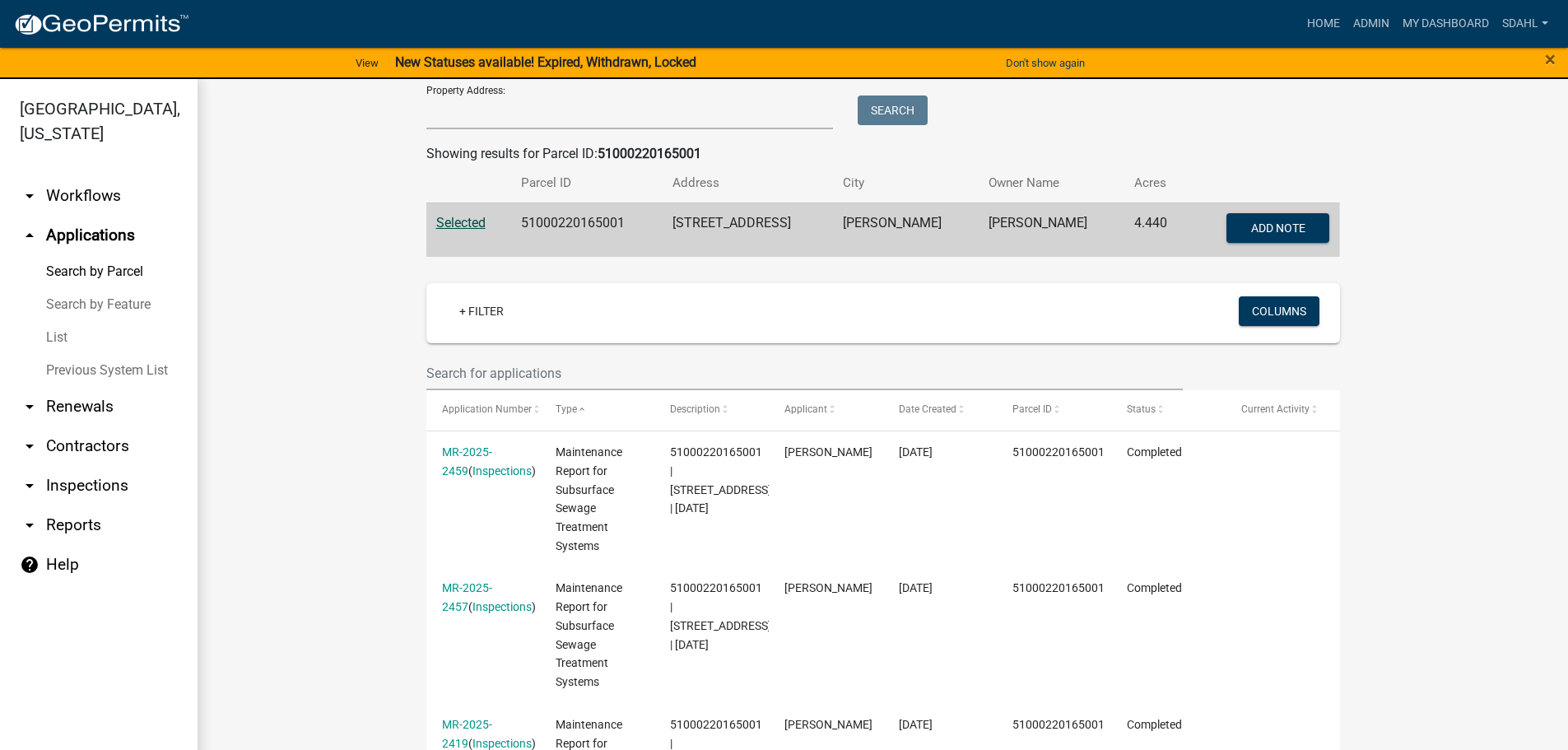
scroll to position [247, 0]
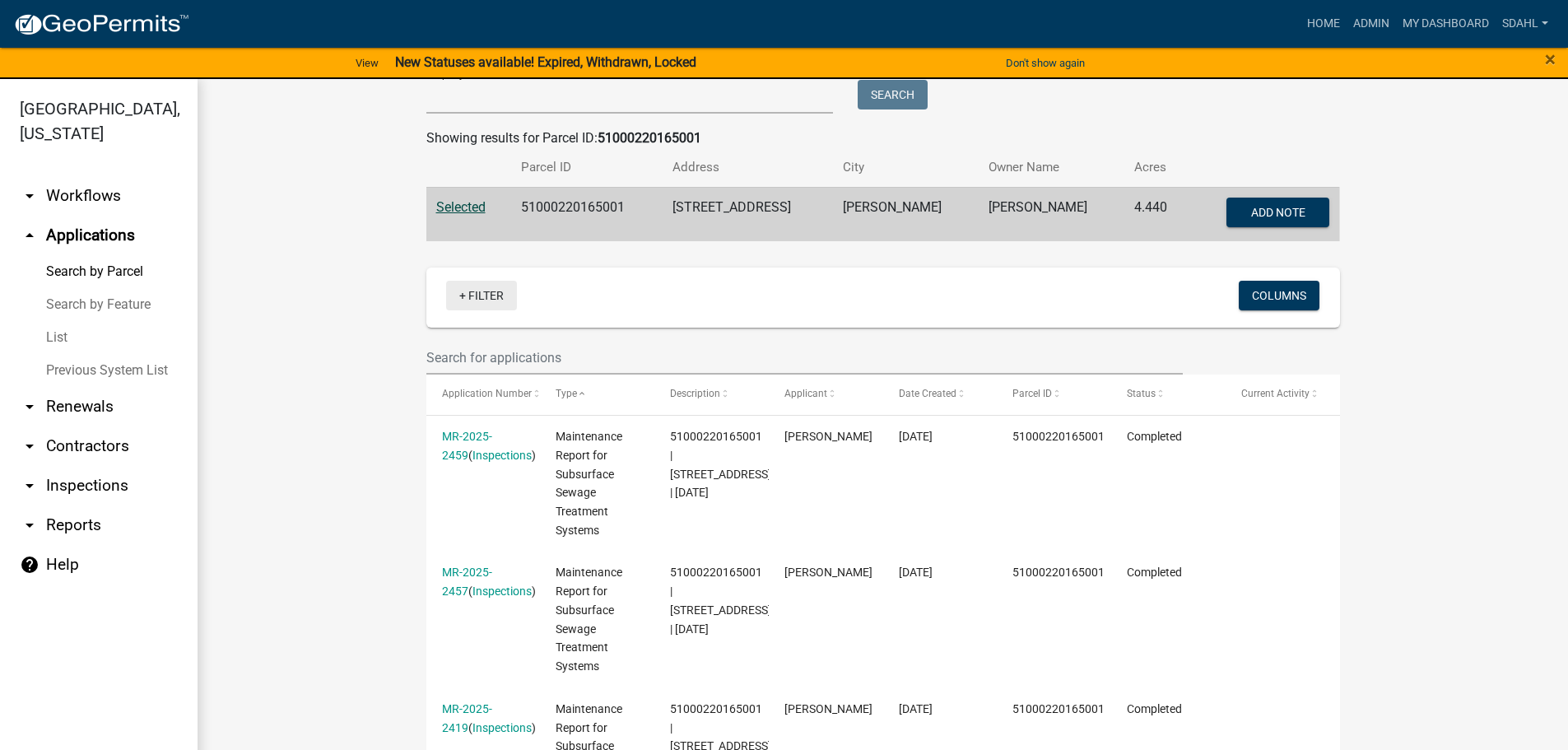
click at [471, 302] on link "+ Filter" at bounding box center [481, 296] width 71 height 30
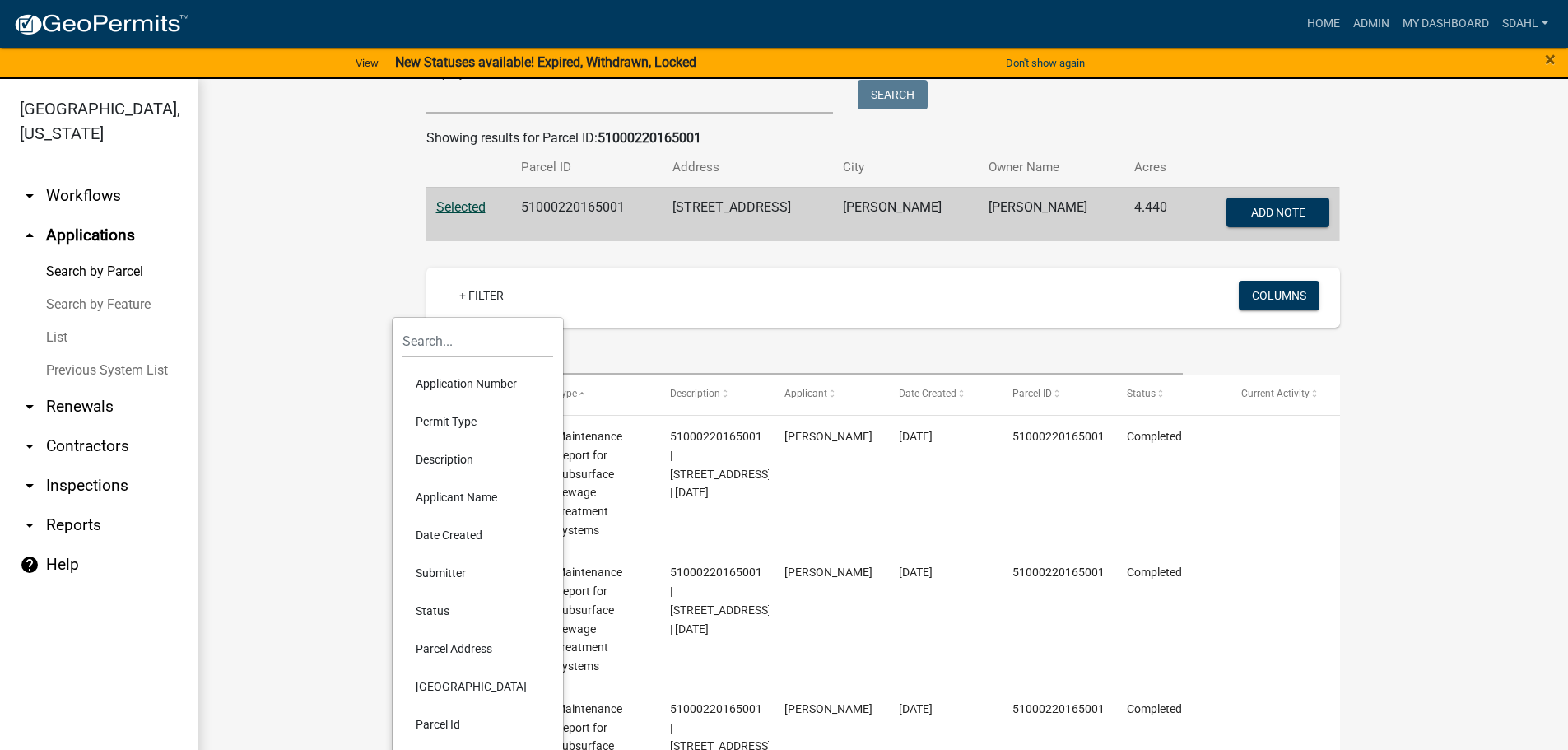
click at [468, 423] on li "Permit Type" at bounding box center [477, 421] width 150 height 38
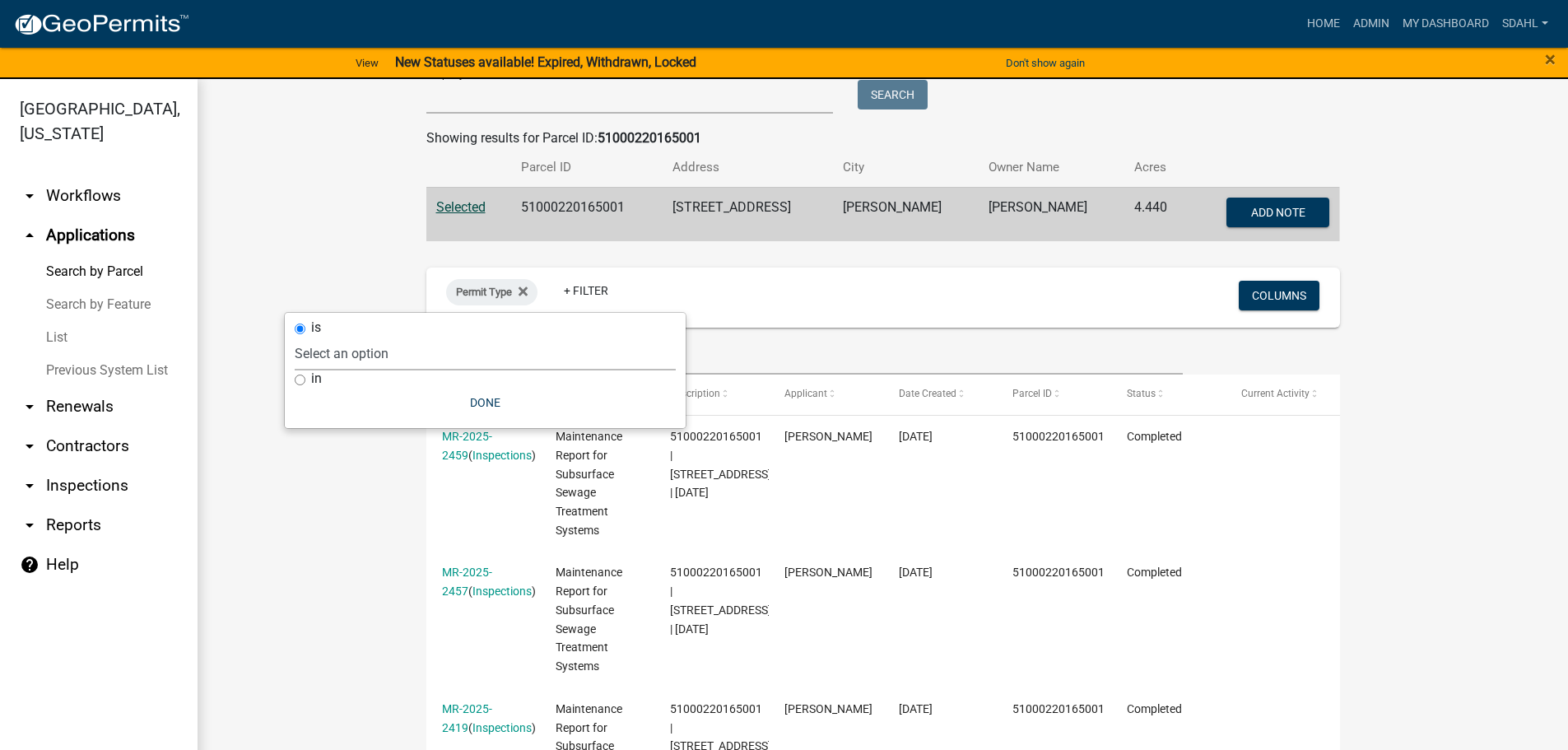
click at [467, 358] on select "Select an option Building Contractor / Excavators (Registration) Building Contr…" at bounding box center [485, 353] width 381 height 34
select select "68d28c81-f724-4f90-9ad3-bed34bf6fb80"
click at [456, 336] on select "Select an option Building Contractor / Excavators (Registration) Building Contr…" at bounding box center [485, 353] width 381 height 34
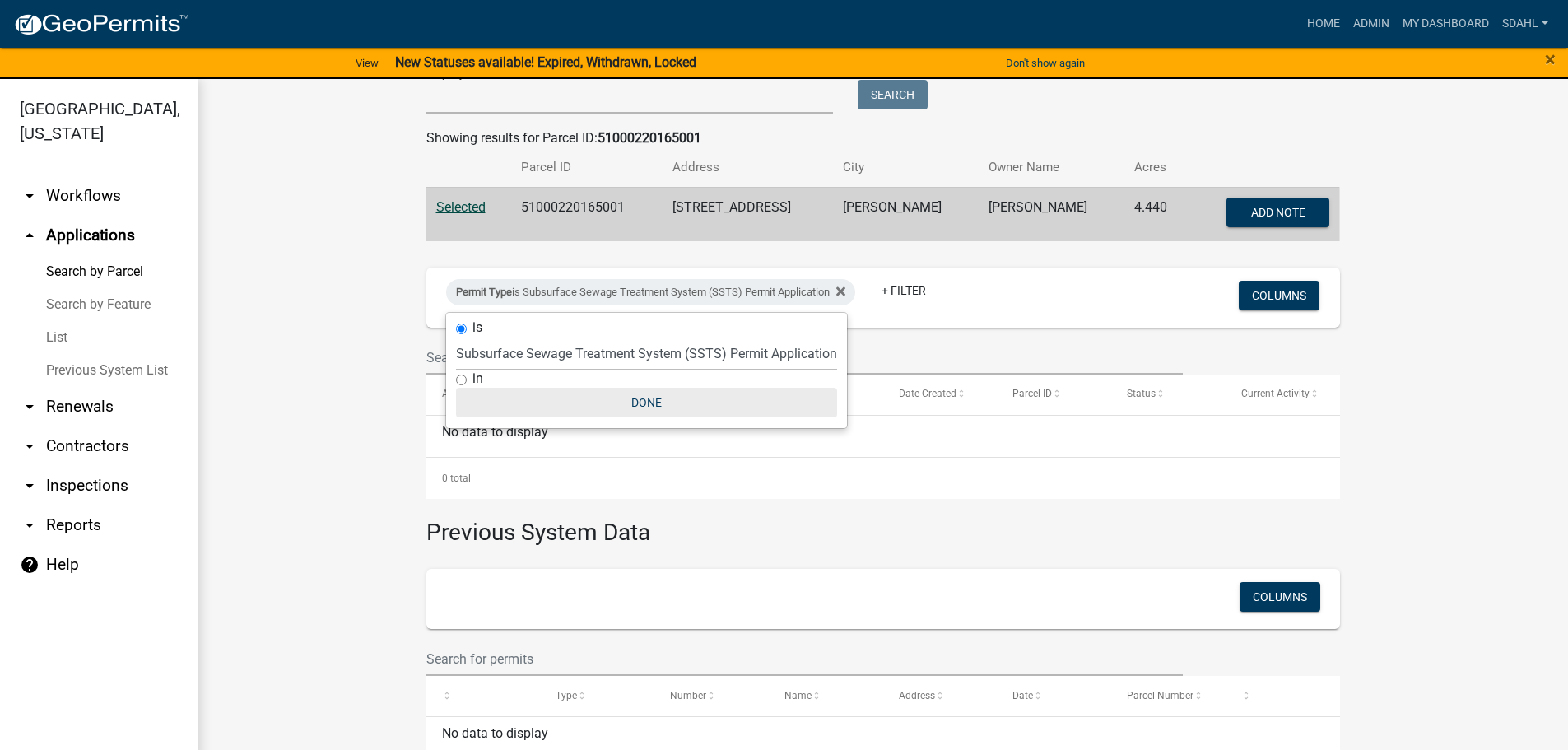
click at [664, 396] on button "Done" at bounding box center [646, 402] width 381 height 30
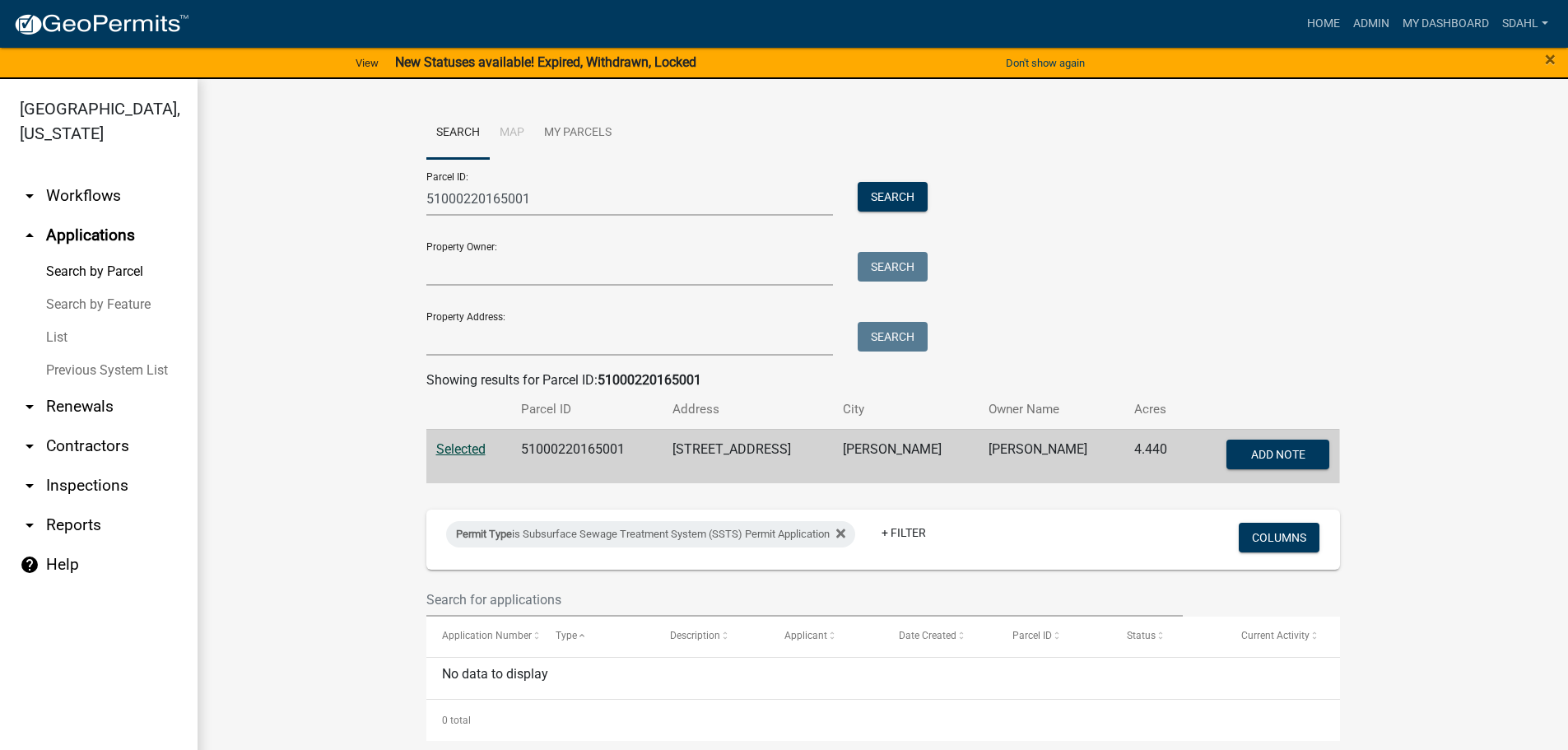
scroll to position [0, 0]
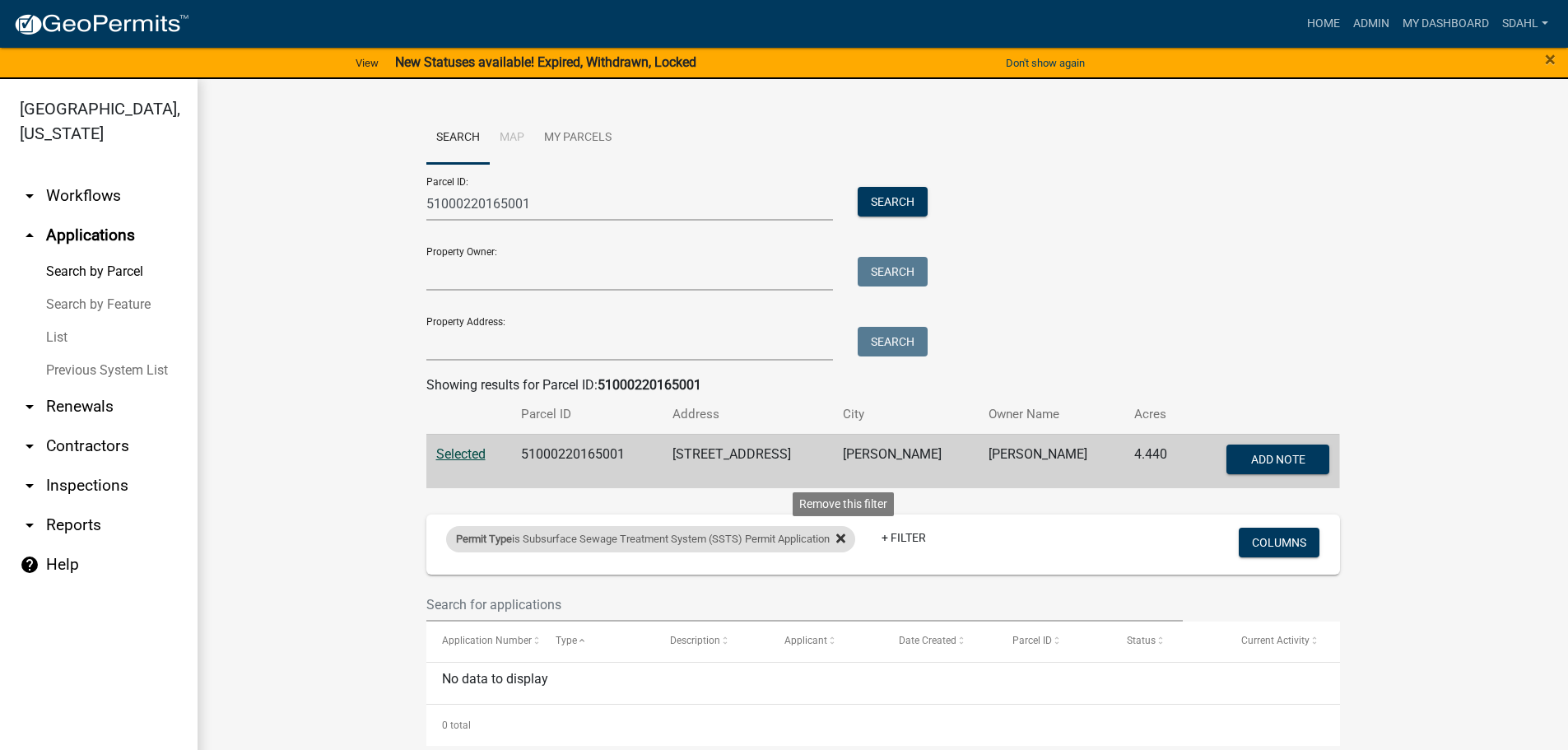
click at [842, 539] on icon at bounding box center [840, 538] width 9 height 9
